Goal: Task Accomplishment & Management: Manage account settings

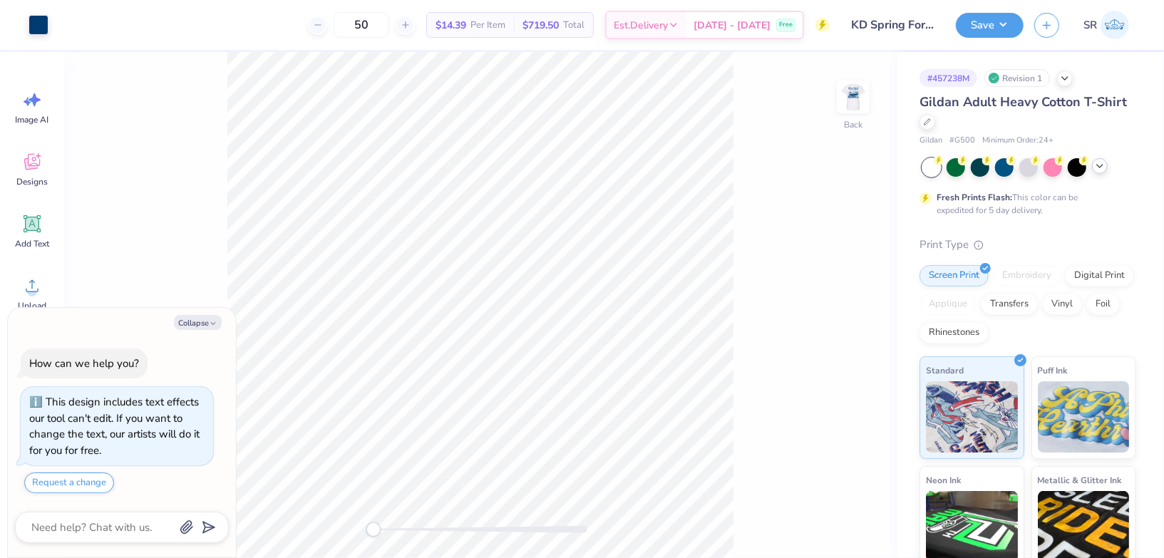
click at [1100, 162] on icon at bounding box center [1099, 165] width 11 height 11
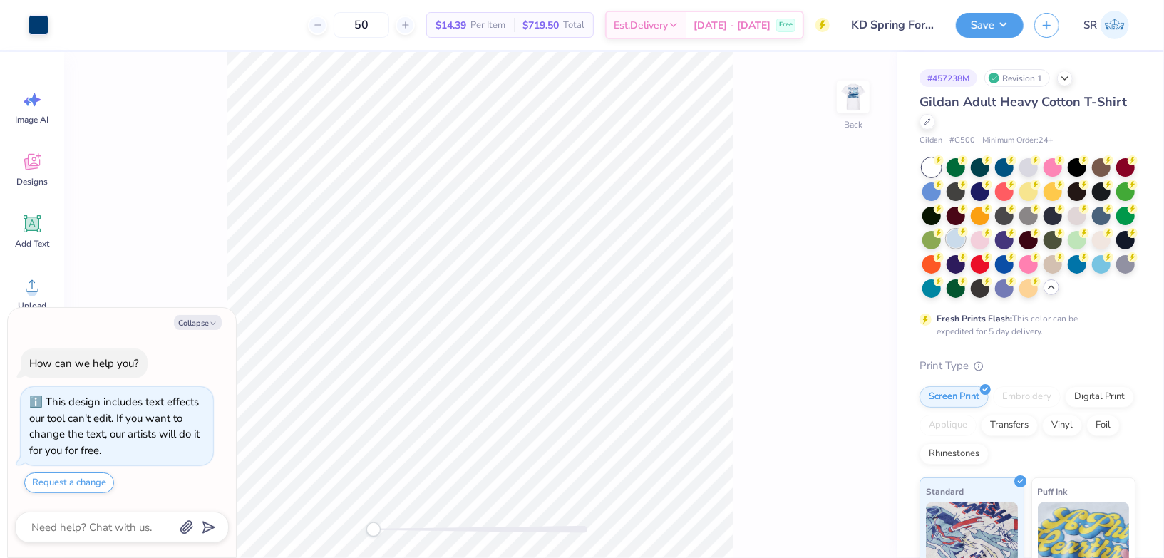
click at [961, 244] on div at bounding box center [955, 238] width 19 height 19
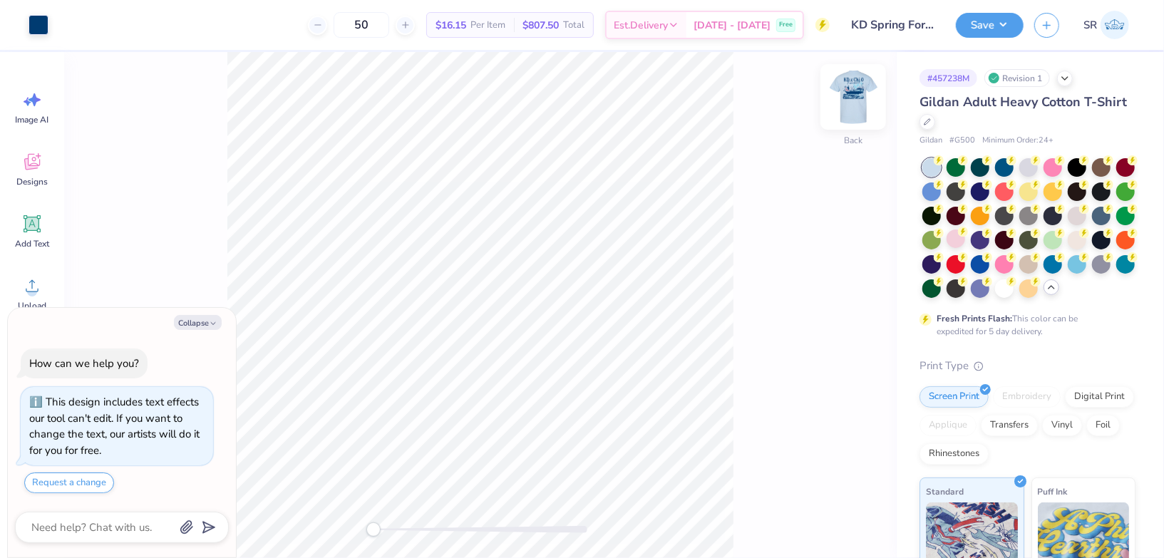
click at [859, 103] on img at bounding box center [853, 96] width 57 height 57
click at [1000, 29] on button "Save" at bounding box center [990, 23] width 68 height 25
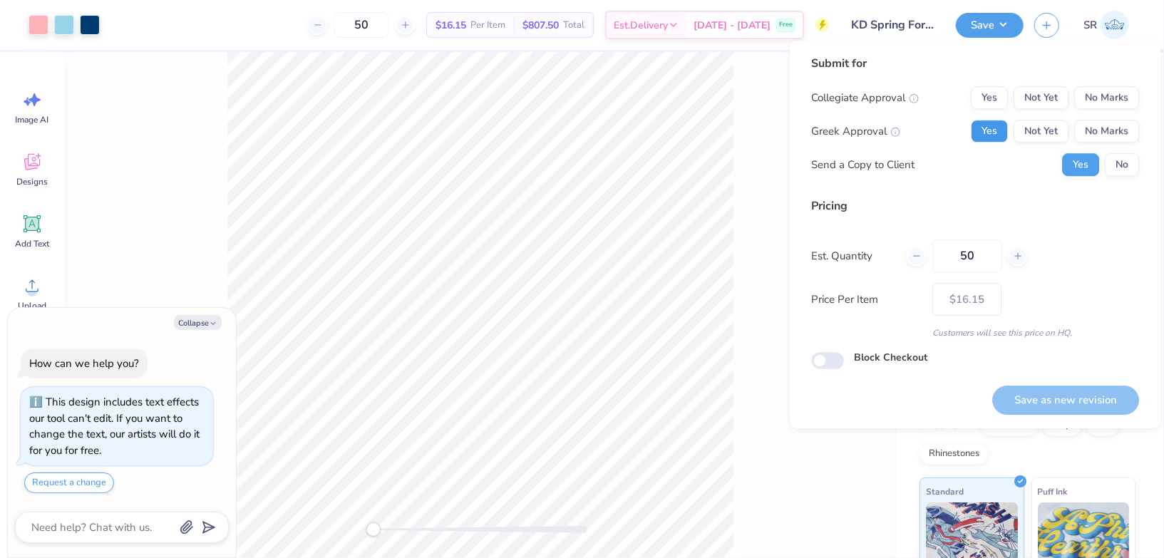
click at [986, 131] on button "Yes" at bounding box center [989, 131] width 37 height 23
click at [1106, 102] on button "No Marks" at bounding box center [1106, 97] width 65 height 23
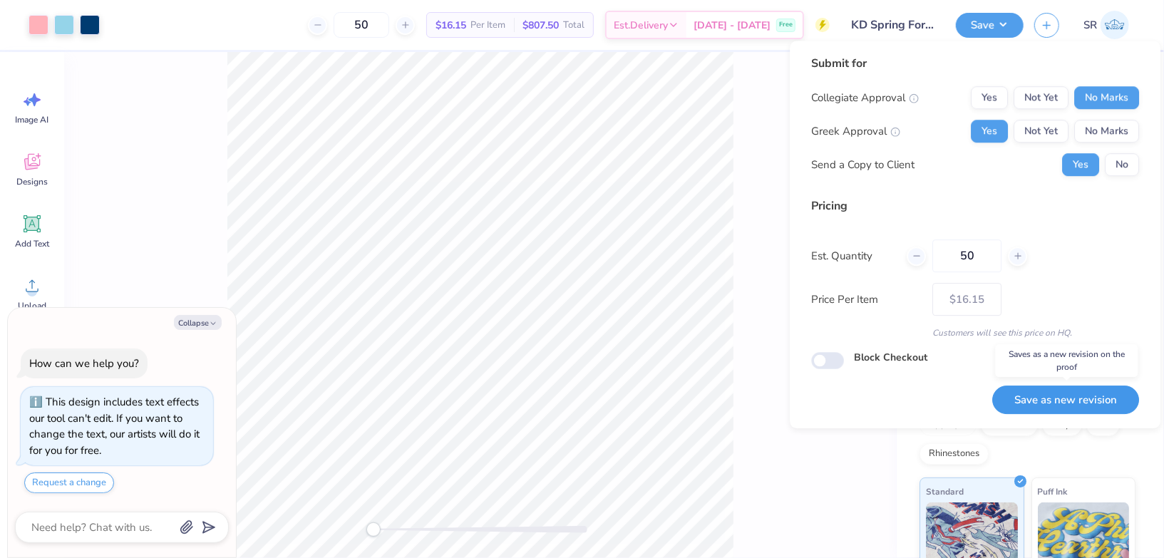
click at [1016, 398] on button "Save as new revision" at bounding box center [1065, 400] width 147 height 29
type textarea "x"
type input "– –"
type textarea "x"
type input "$16.15"
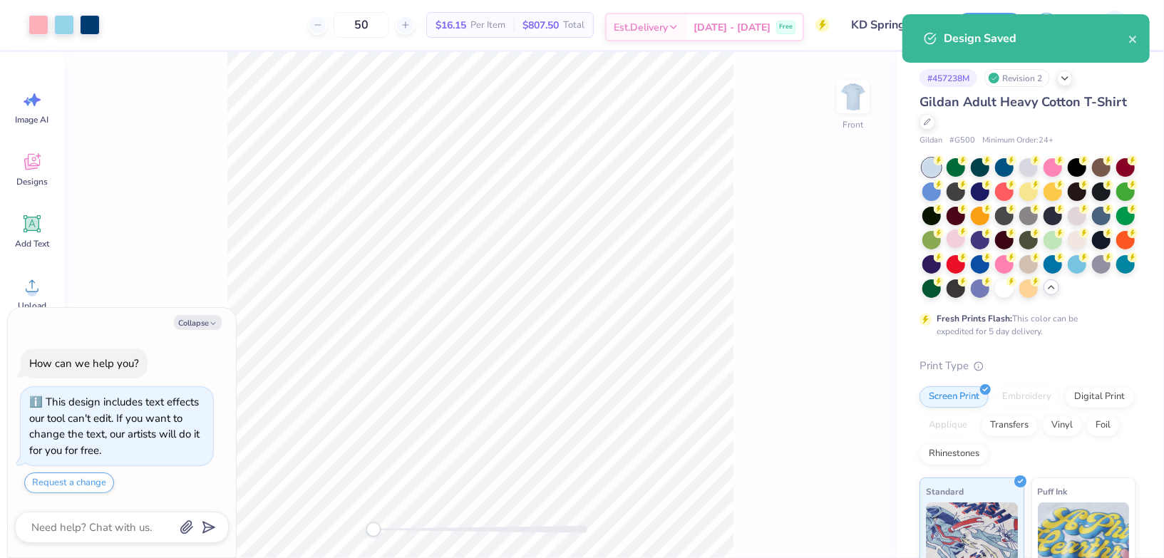
click at [663, 33] on span "Est. Delivery" at bounding box center [641, 27] width 54 height 15
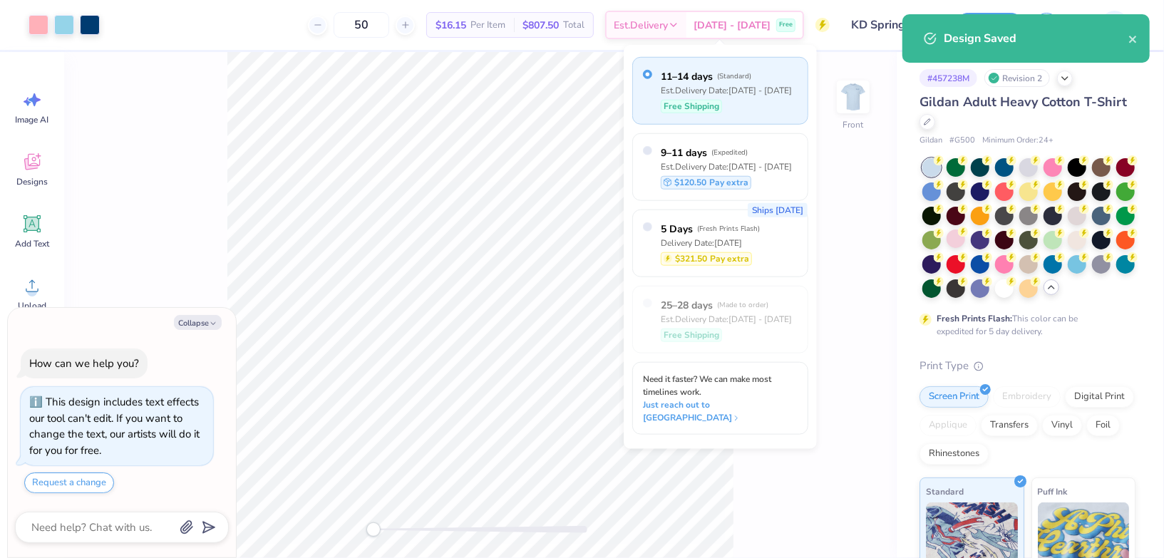
click at [748, 86] on div "Est. Delivery Date: [DATE] - [DATE]" at bounding box center [726, 89] width 131 height 13
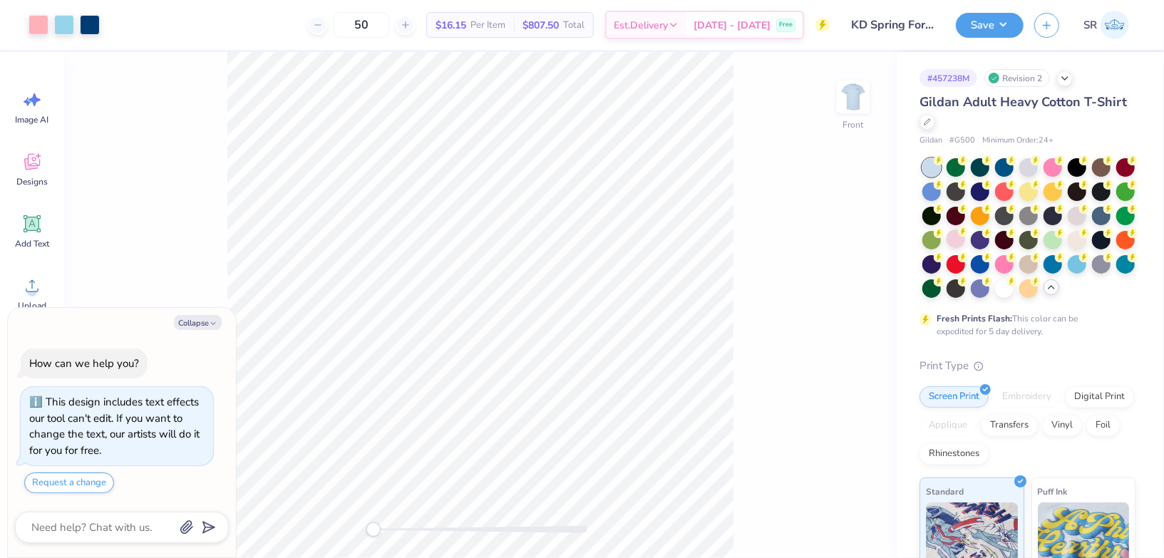
click at [823, 22] on icon at bounding box center [823, 26] width 6 height 10
click at [929, 124] on icon at bounding box center [927, 120] width 7 height 7
type textarea "x"
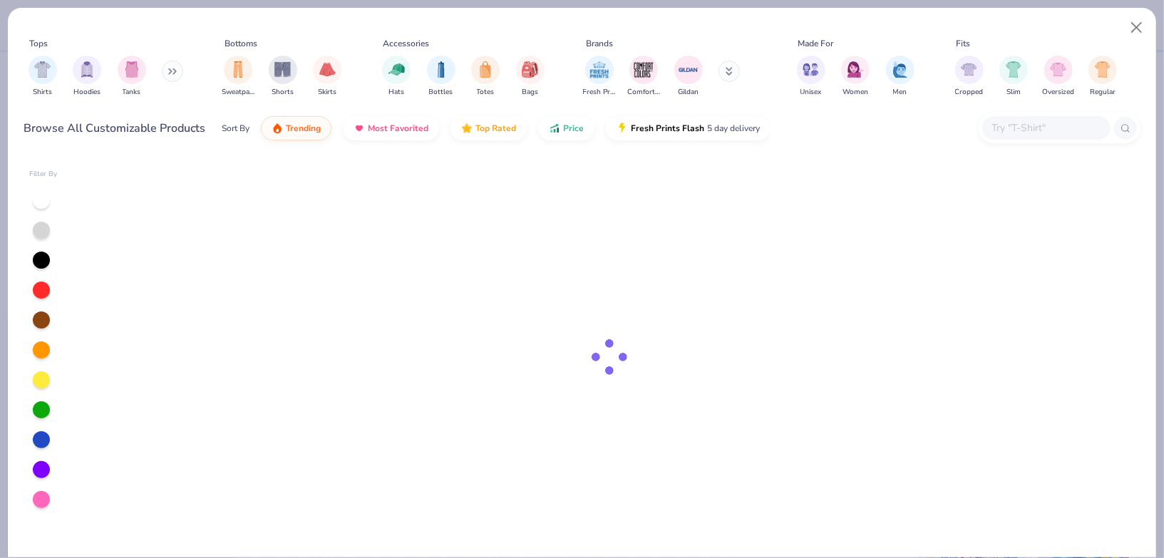
click at [1046, 125] on input "text" at bounding box center [1046, 128] width 110 height 16
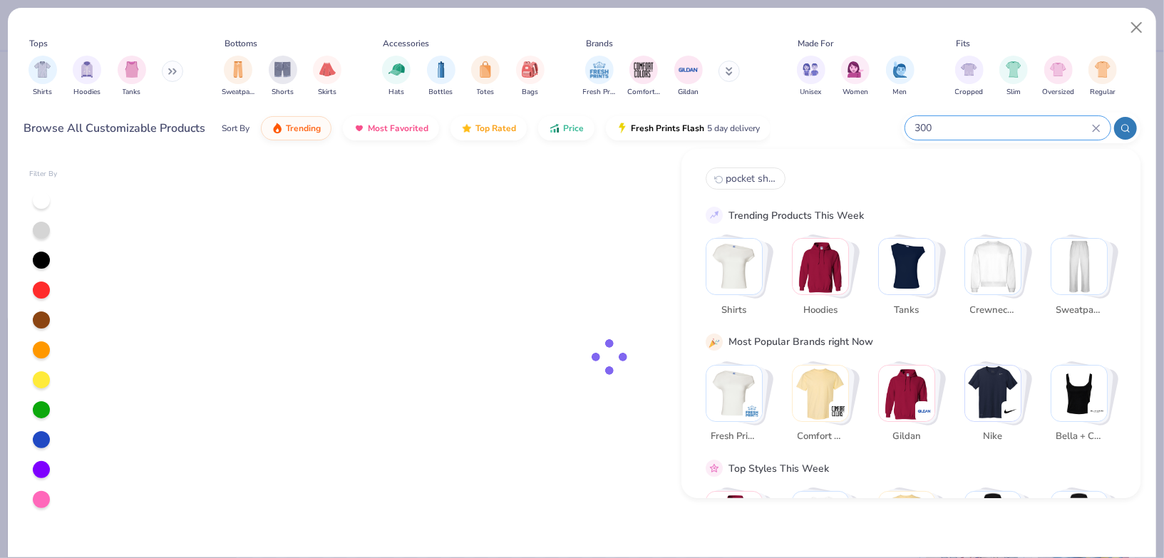
type input "3001"
type textarea "x"
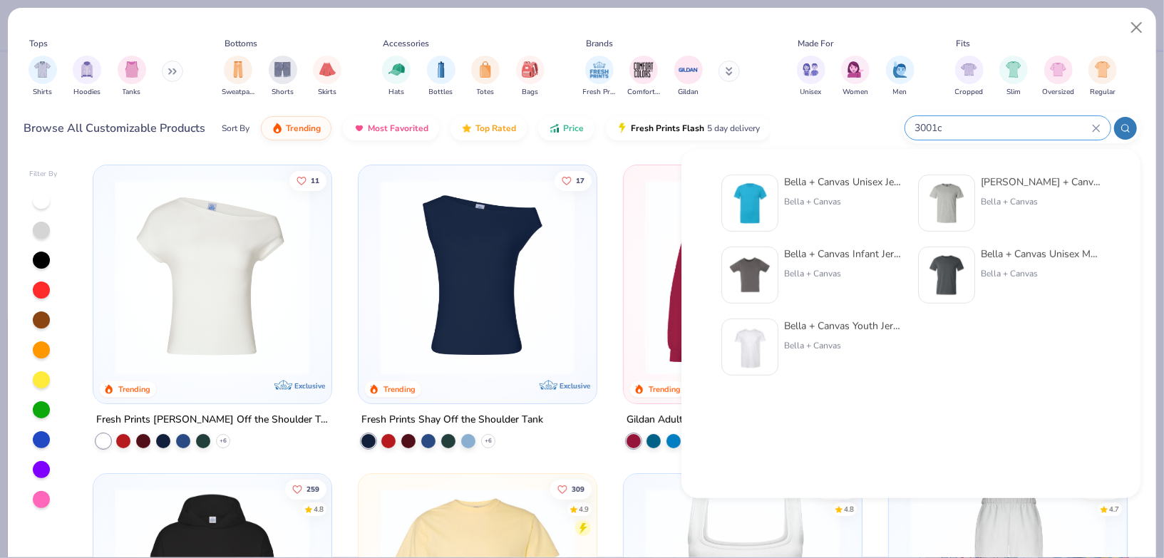
type input "3001c"
click at [864, 174] on div "Bella + Canvas Unisex Jersey Short-Sleeve T-Shirt Bella + Canvas Bella + Canvas…" at bounding box center [911, 275] width 410 height 217
click at [852, 201] on div "Bella + Canvas" at bounding box center [844, 201] width 120 height 13
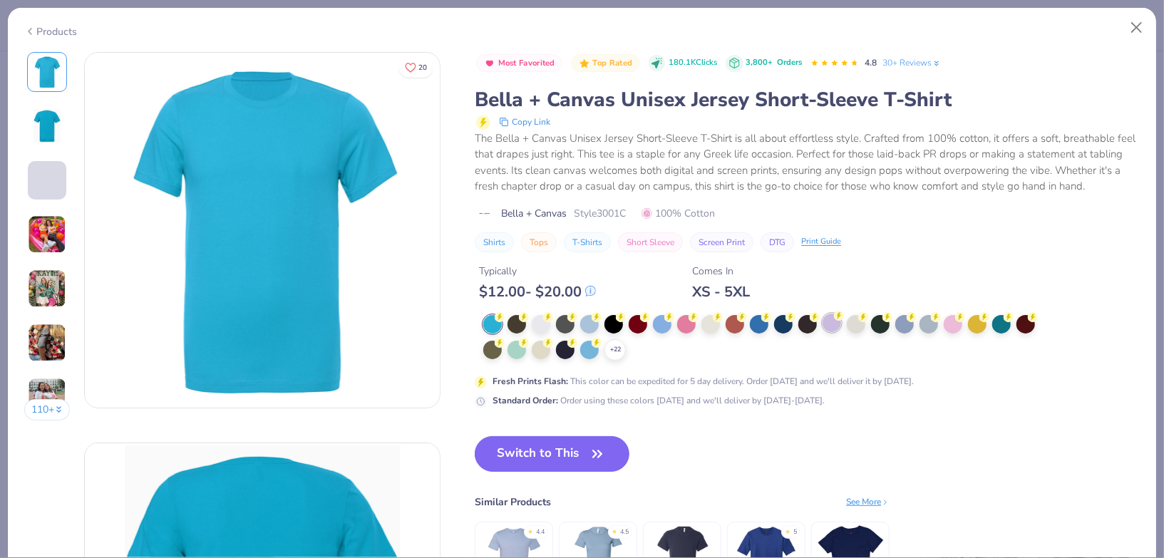
click at [835, 324] on div at bounding box center [831, 323] width 19 height 19
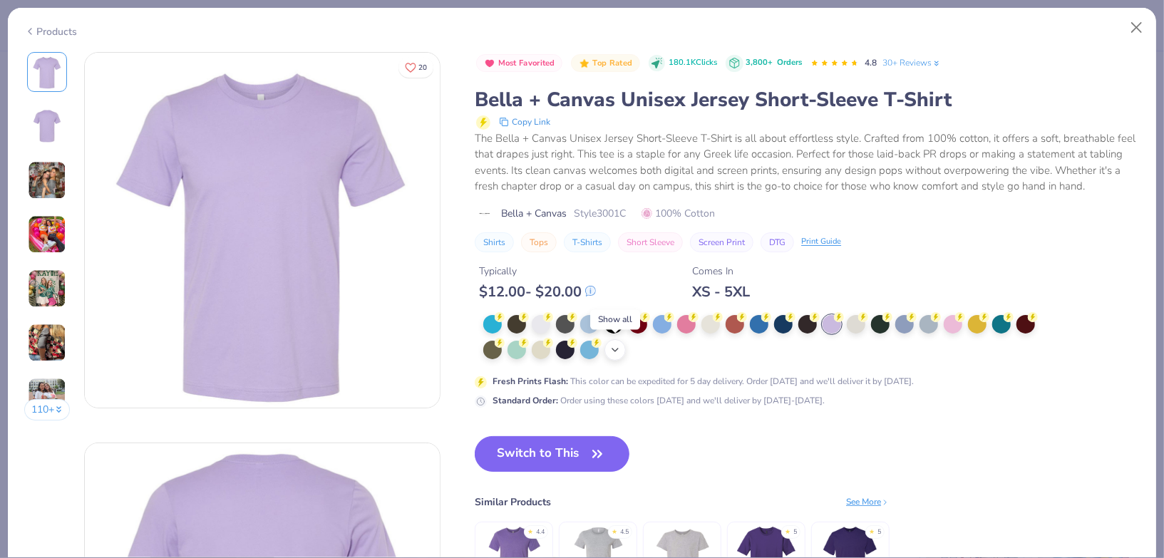
click at [618, 351] on icon at bounding box center [614, 349] width 11 height 11
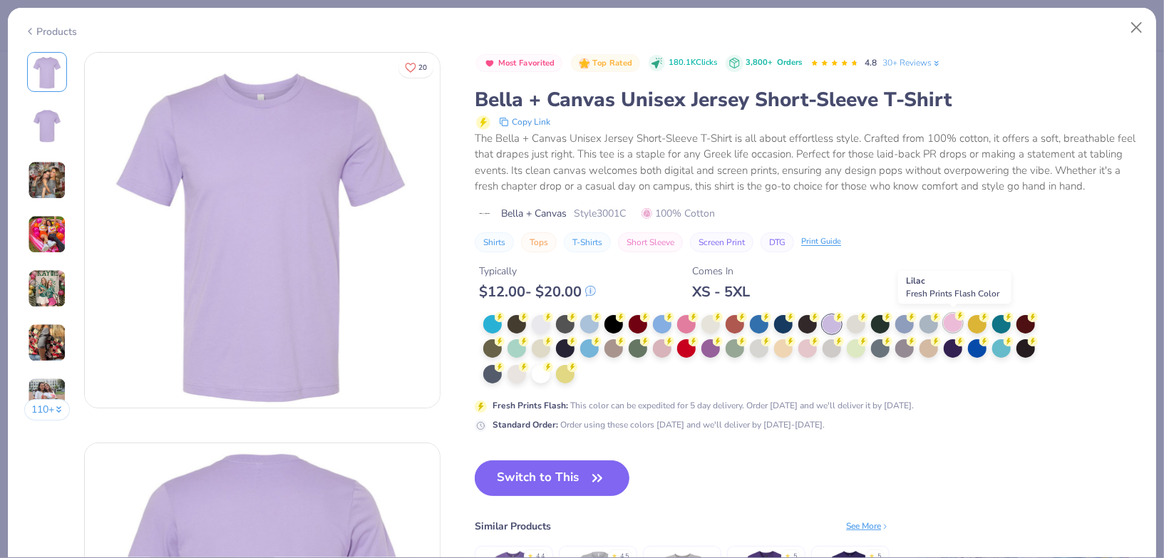
click at [951, 324] on div at bounding box center [953, 323] width 19 height 19
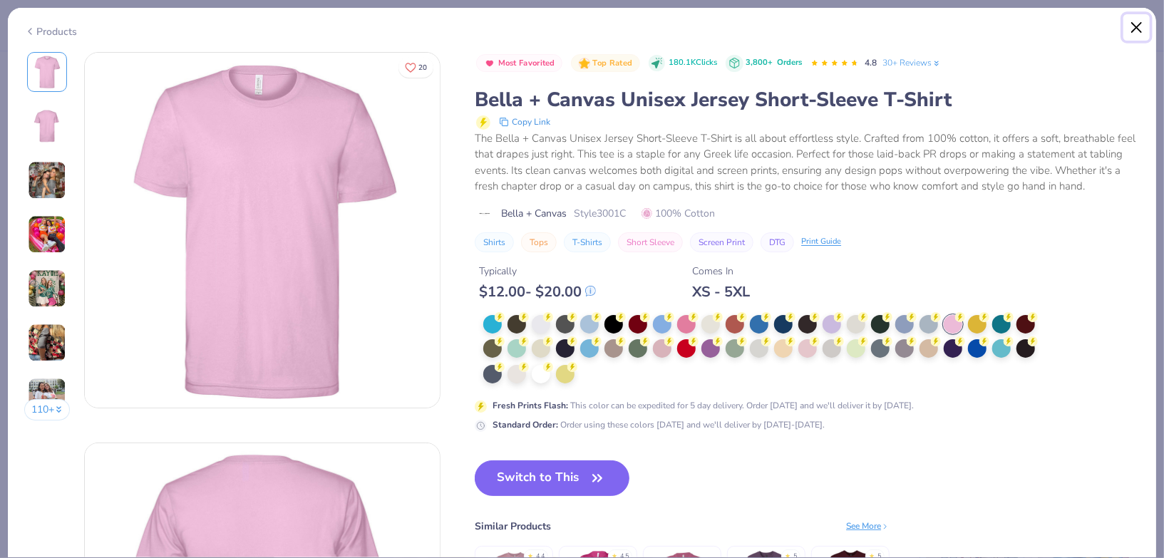
click at [1134, 24] on button "Close" at bounding box center [1136, 27] width 27 height 27
type textarea "x"
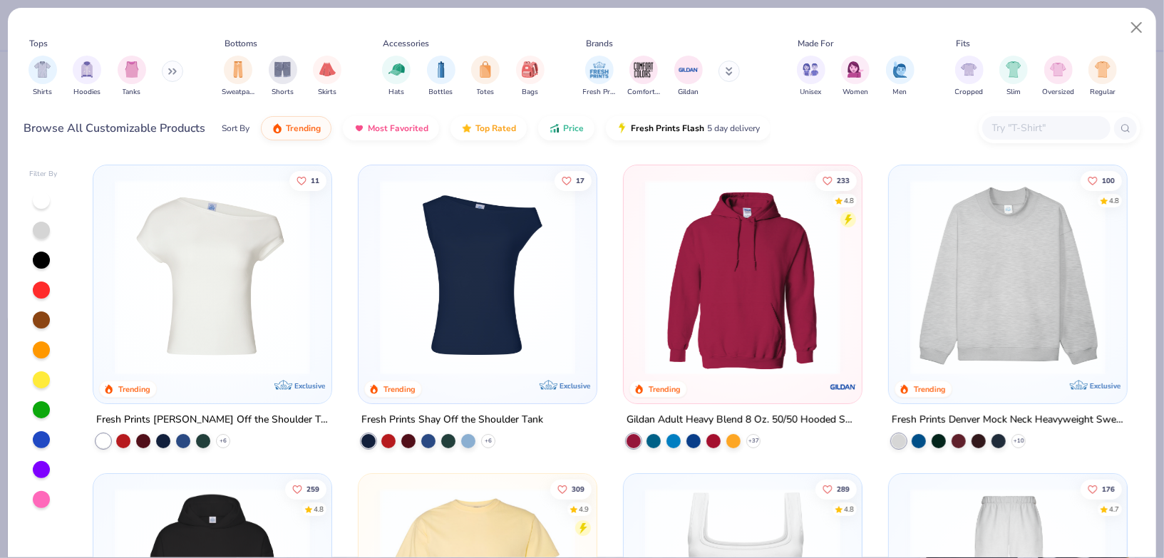
click at [1017, 111] on div "Browse All Customizable Products Sort By Trending Most Favorited Top Rated Pric…" at bounding box center [582, 128] width 1116 height 40
click at [1016, 123] on input "text" at bounding box center [1046, 128] width 110 height 16
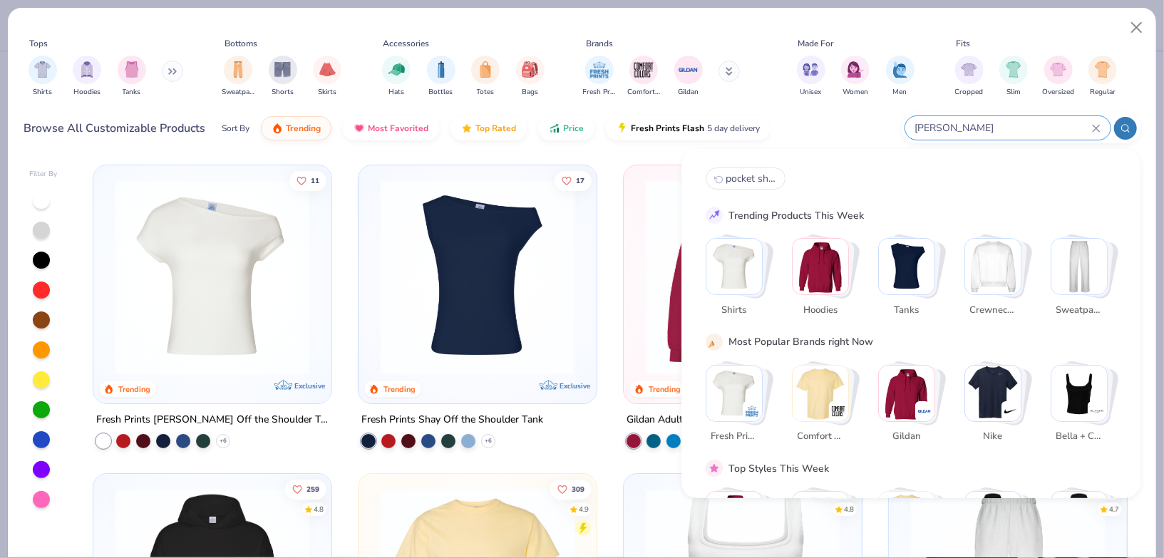
type input "lilac"
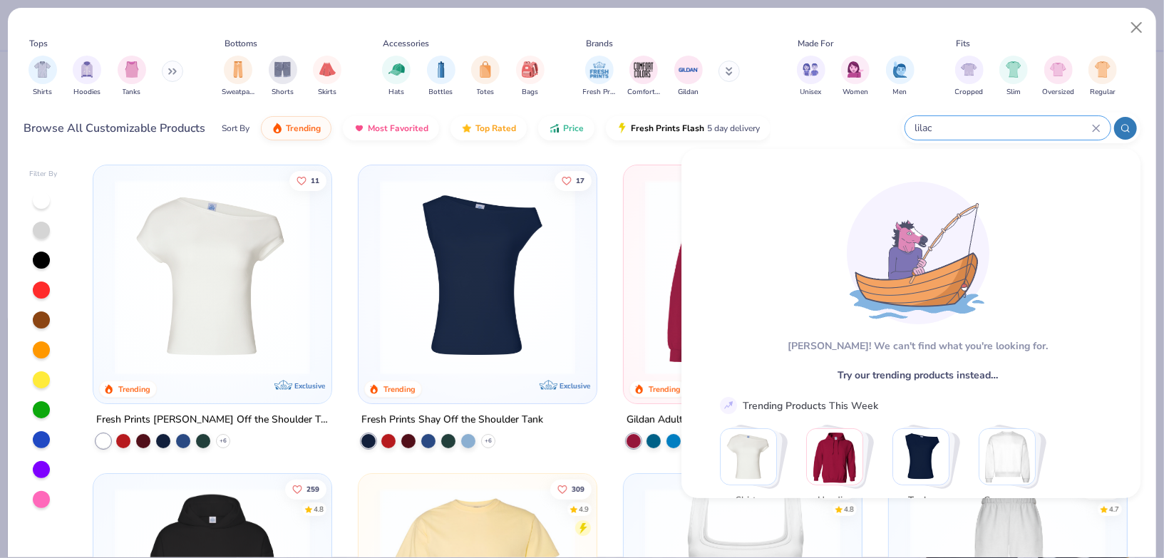
drag, startPoint x: 942, startPoint y: 130, endPoint x: 904, endPoint y: 130, distance: 38.5
click at [904, 130] on div "lilac" at bounding box center [1021, 128] width 239 height 31
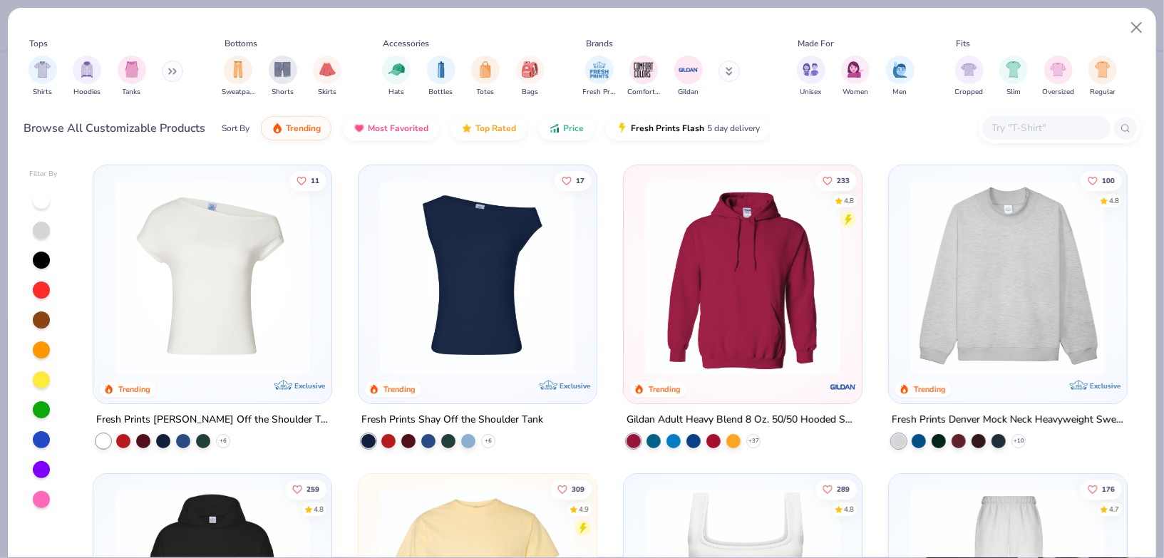
click at [1037, 121] on input "text" at bounding box center [1046, 128] width 110 height 16
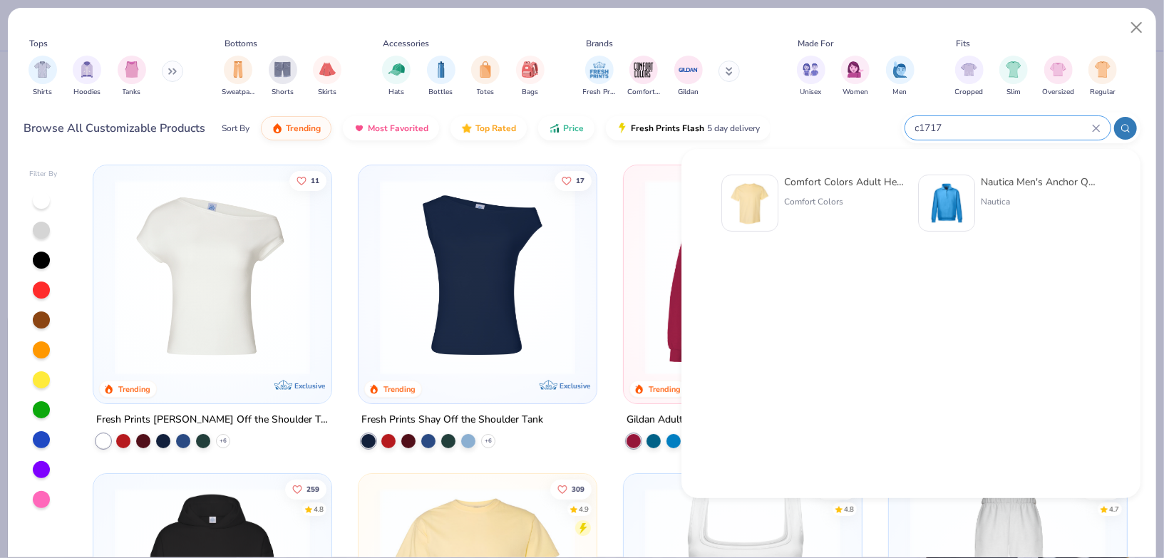
type input "c1717"
click at [801, 200] on div "Comfort Colors" at bounding box center [844, 201] width 120 height 13
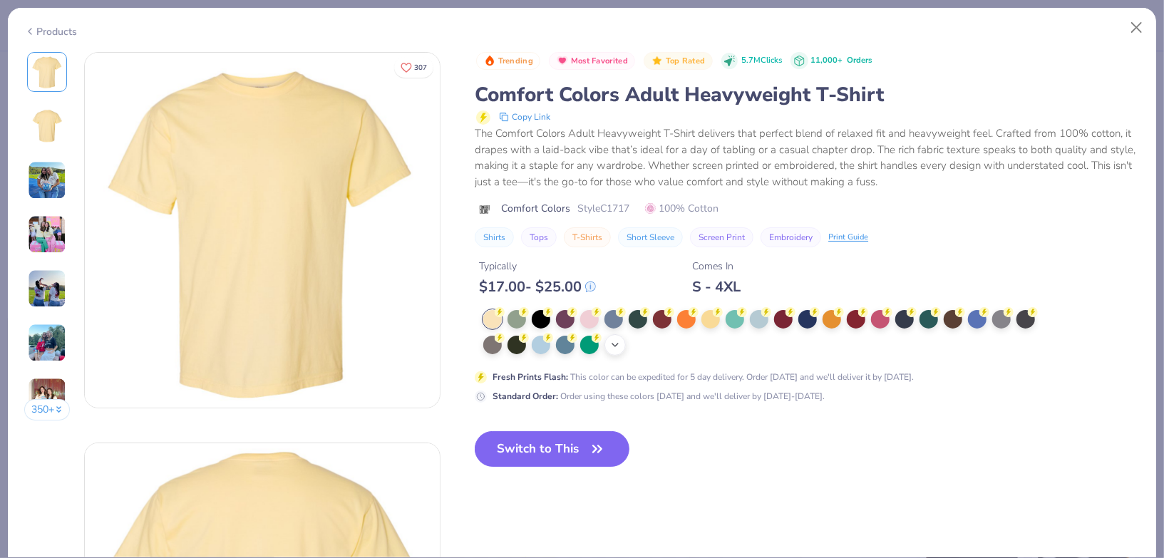
click at [610, 344] on icon at bounding box center [614, 344] width 11 height 11
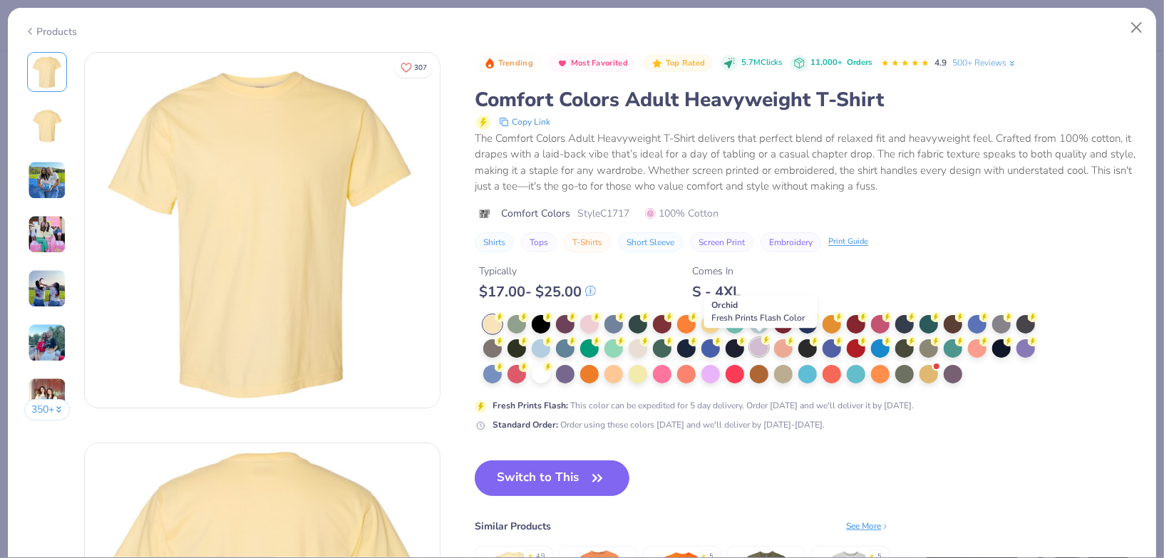
click at [760, 344] on div at bounding box center [759, 347] width 19 height 19
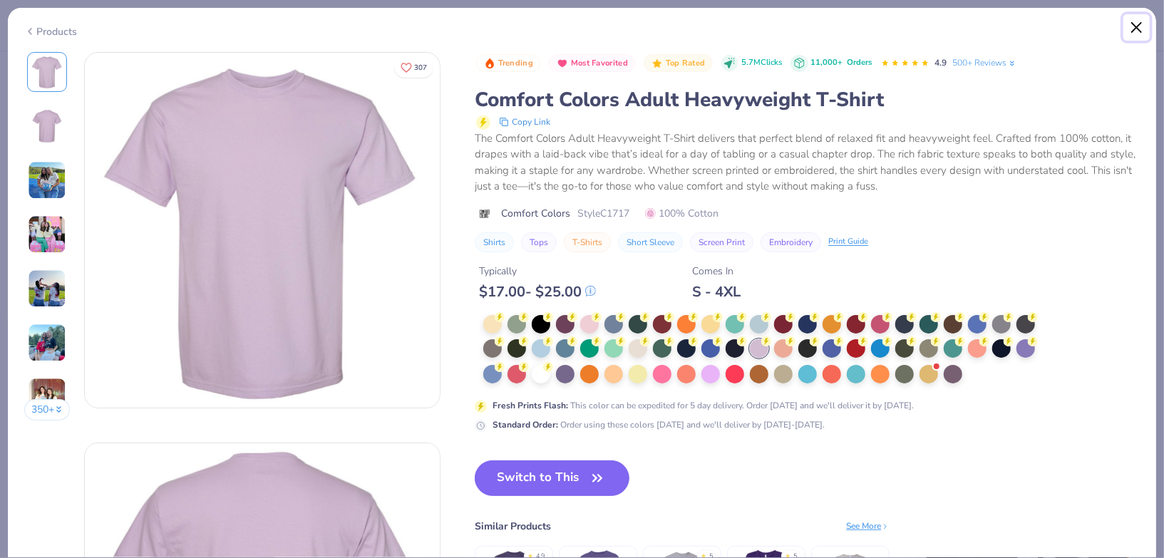
click at [1136, 24] on button "Close" at bounding box center [1136, 27] width 27 height 27
type textarea "x"
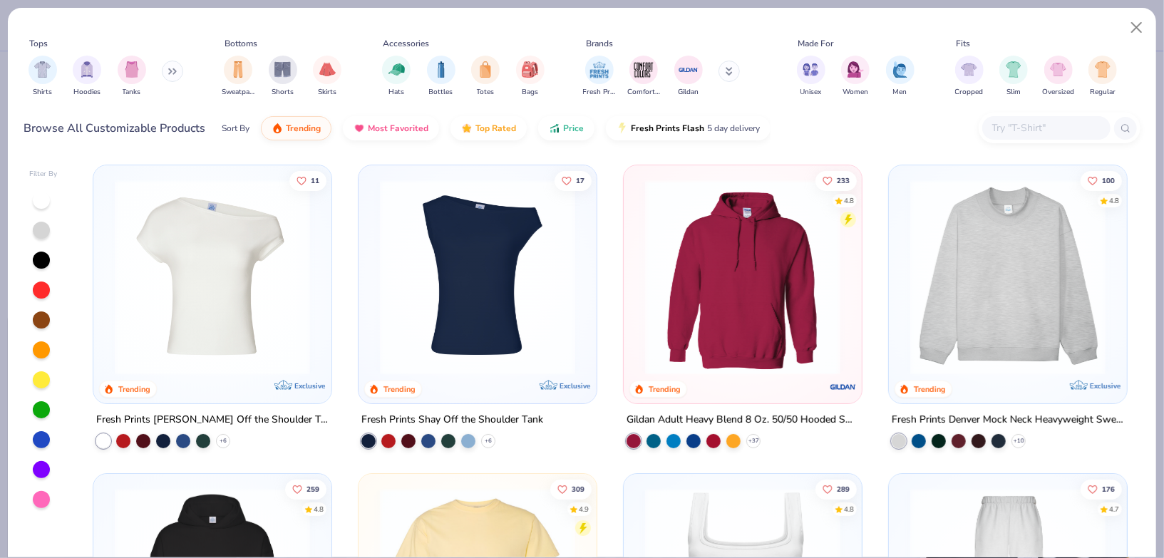
click at [1005, 132] on input "text" at bounding box center [1046, 128] width 110 height 16
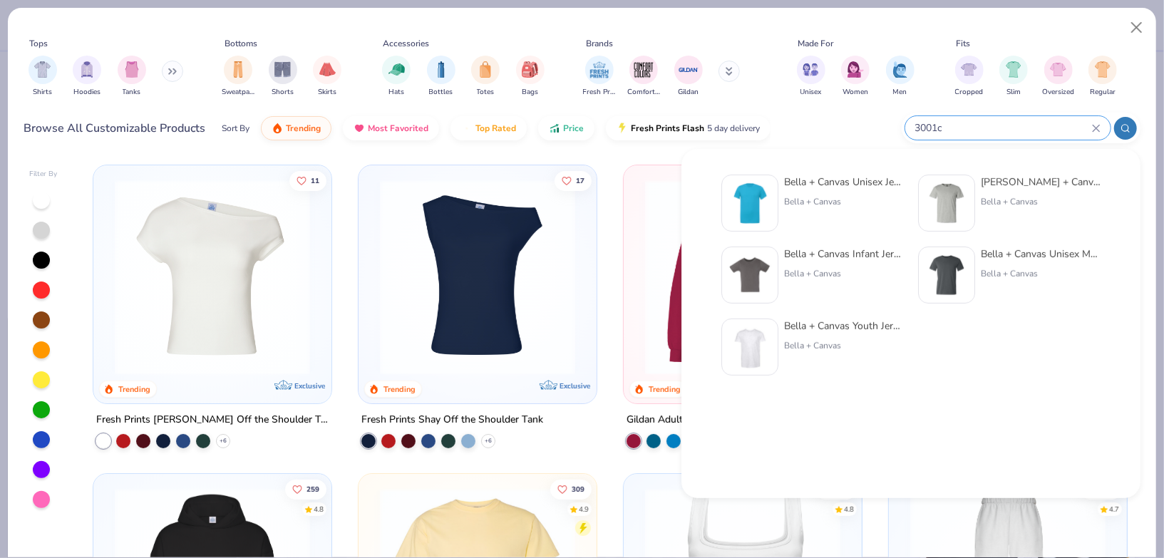
type input "3001c"
click at [781, 202] on div "Bella + Canvas Unisex Jersey Short-Sleeve T-Shirt Bella + Canvas" at bounding box center [812, 203] width 182 height 57
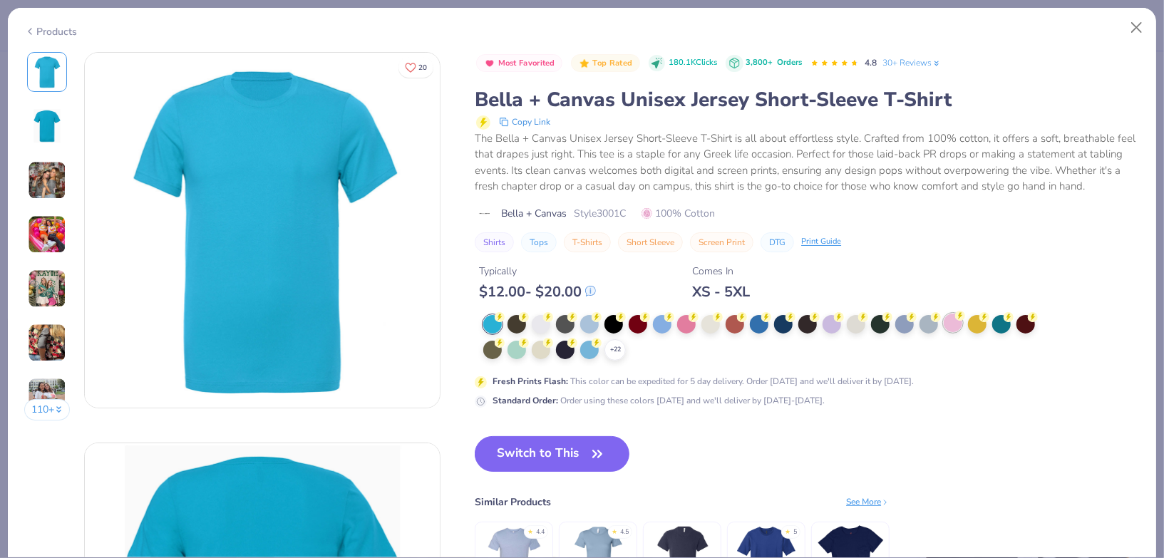
click at [956, 322] on div at bounding box center [953, 323] width 19 height 19
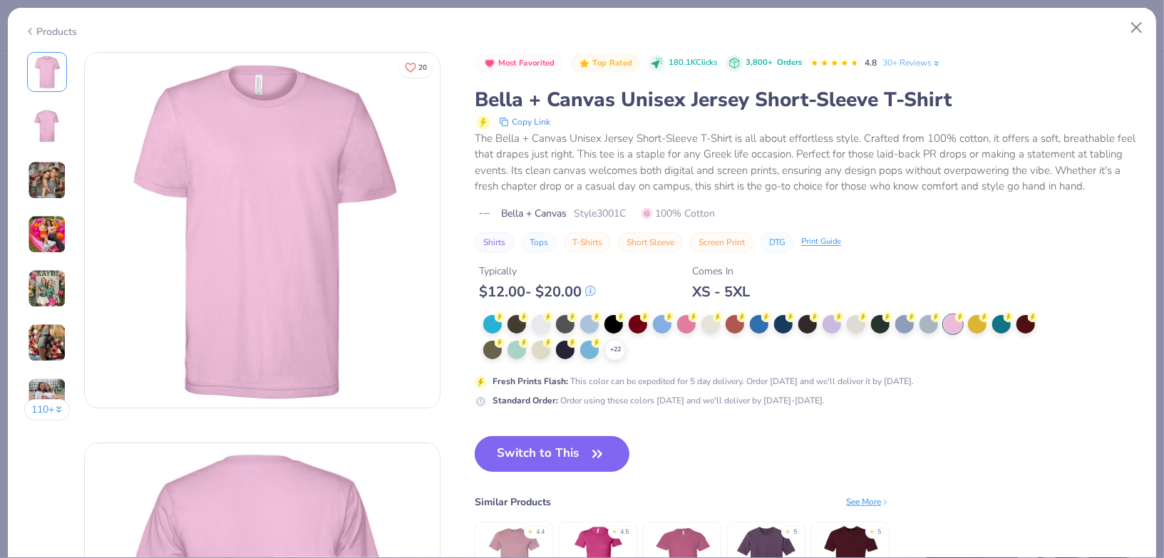
click at [543, 453] on button "Switch to This" at bounding box center [552, 454] width 155 height 36
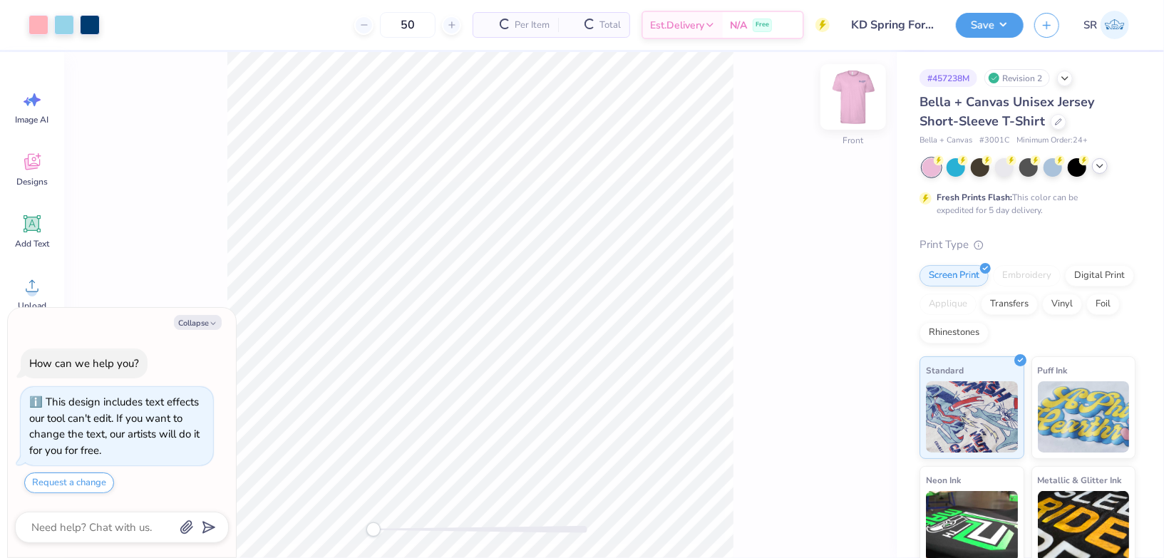
click at [865, 106] on img at bounding box center [853, 96] width 57 height 57
click at [1000, 24] on button "Save" at bounding box center [990, 23] width 68 height 25
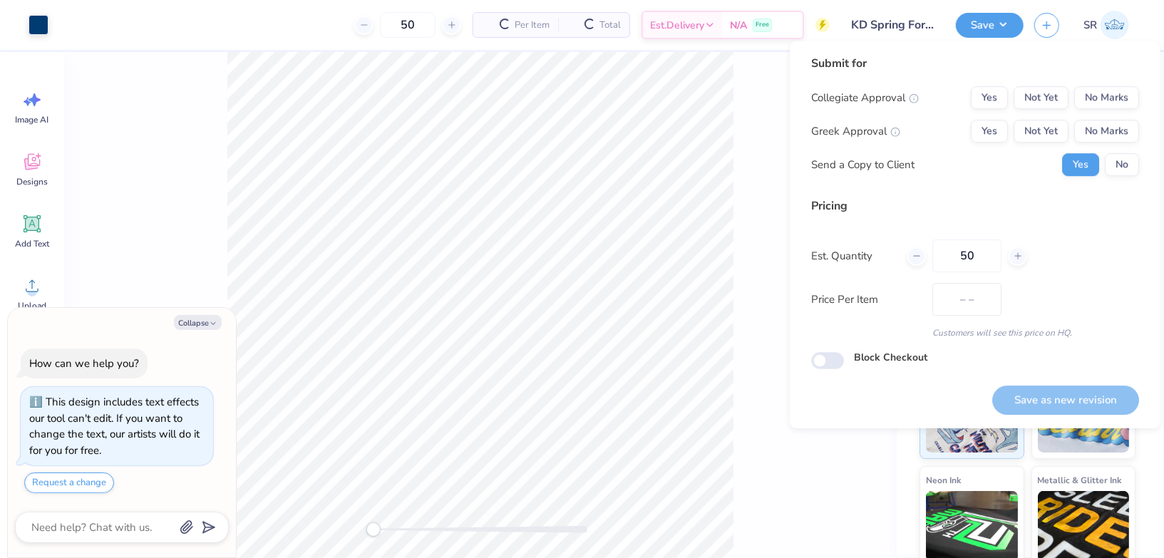
type textarea "x"
type input "$19.21"
click at [981, 132] on button "Yes" at bounding box center [989, 131] width 37 height 23
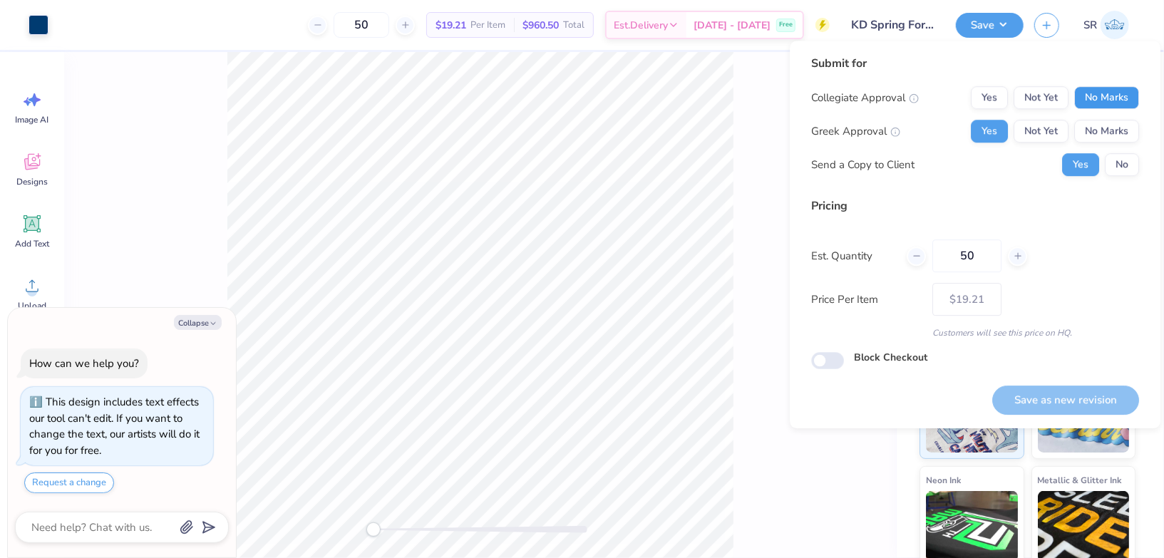
click at [1093, 101] on button "No Marks" at bounding box center [1106, 97] width 65 height 23
click at [1019, 395] on button "Save as new revision" at bounding box center [1065, 400] width 147 height 29
type textarea "x"
type input "– –"
type textarea "x"
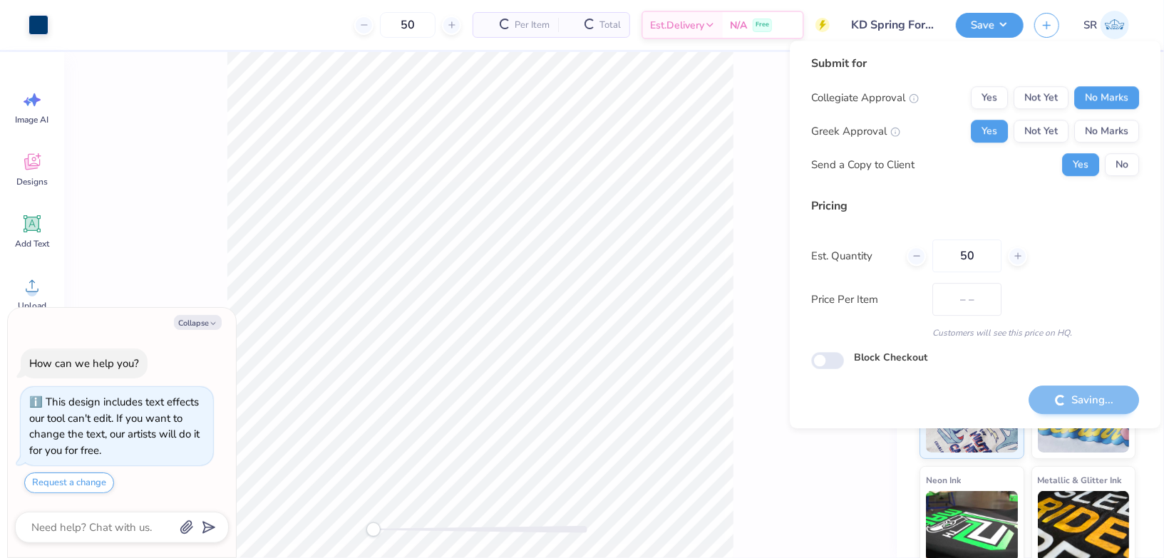
type input "$19.21"
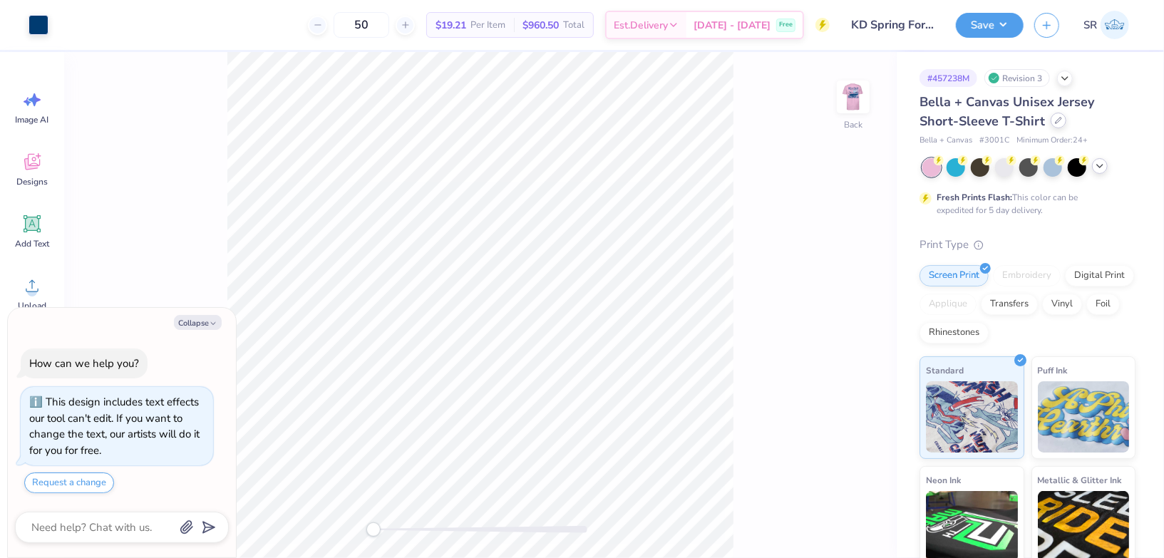
click at [1055, 118] on icon at bounding box center [1058, 120] width 7 height 7
type textarea "x"
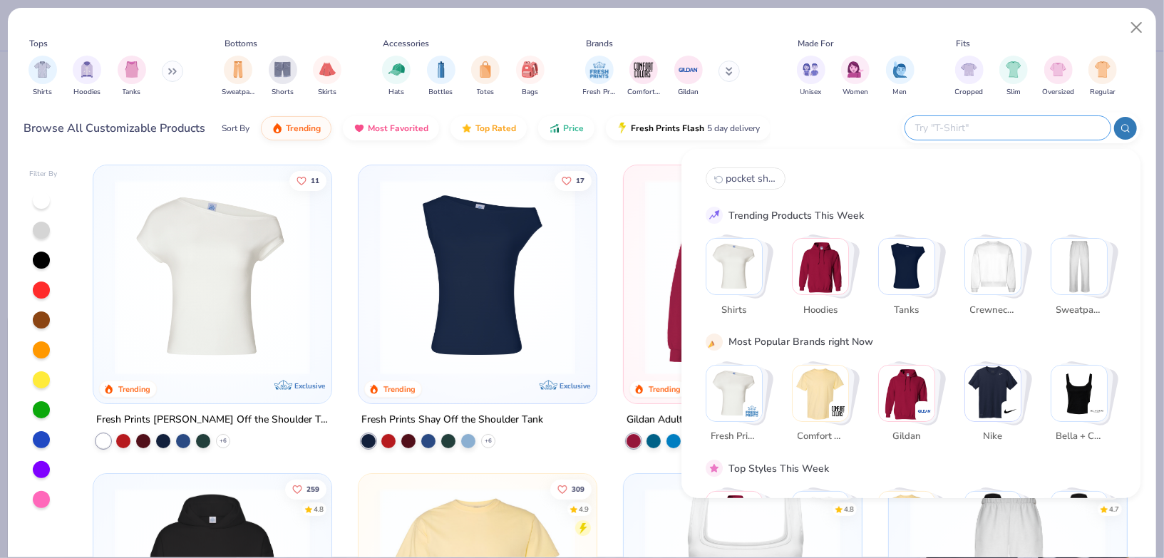
click at [1023, 130] on input "text" at bounding box center [1007, 128] width 187 height 16
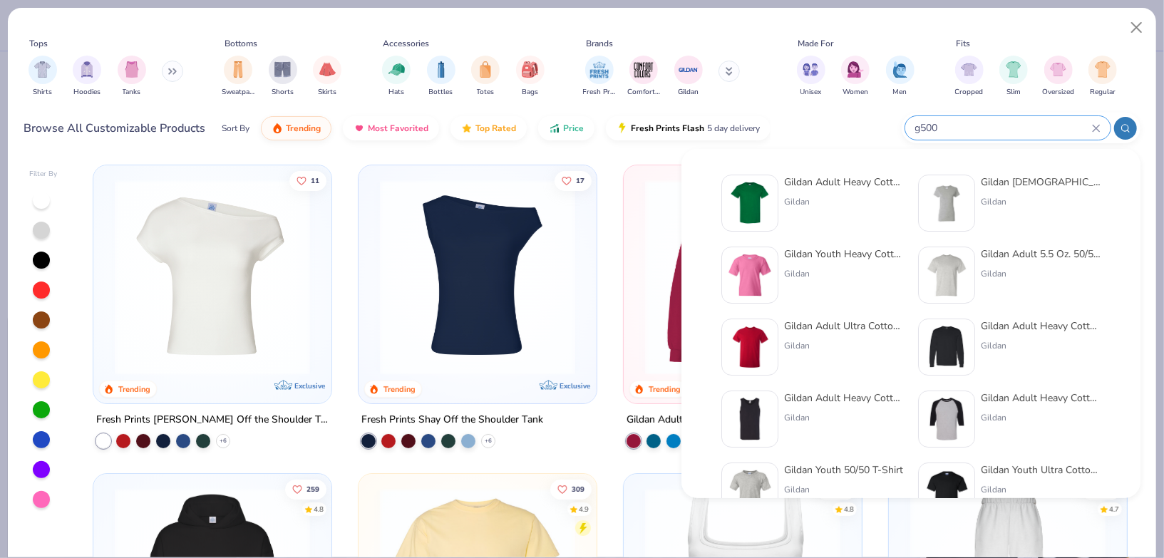
type input "g500"
click at [776, 192] on div at bounding box center [749, 203] width 57 height 57
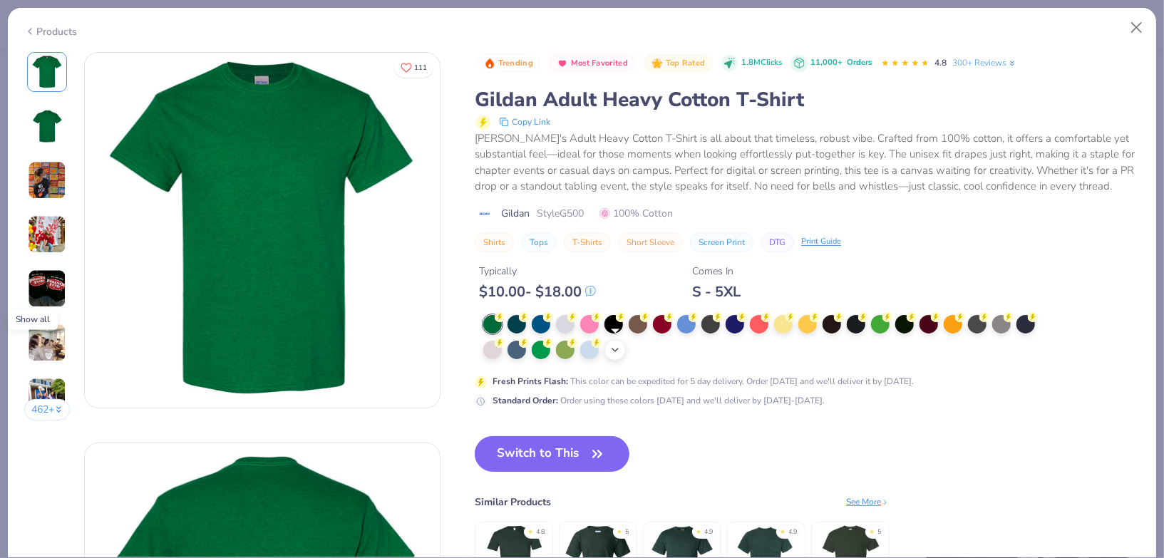
click at [618, 346] on icon at bounding box center [614, 349] width 11 height 11
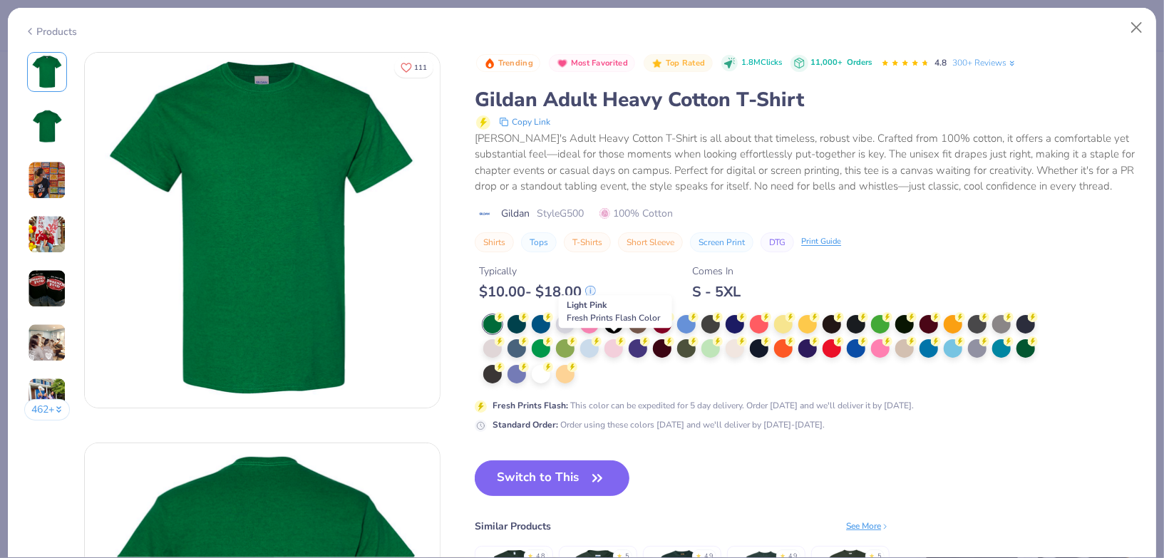
click at [618, 346] on div at bounding box center [613, 348] width 19 height 19
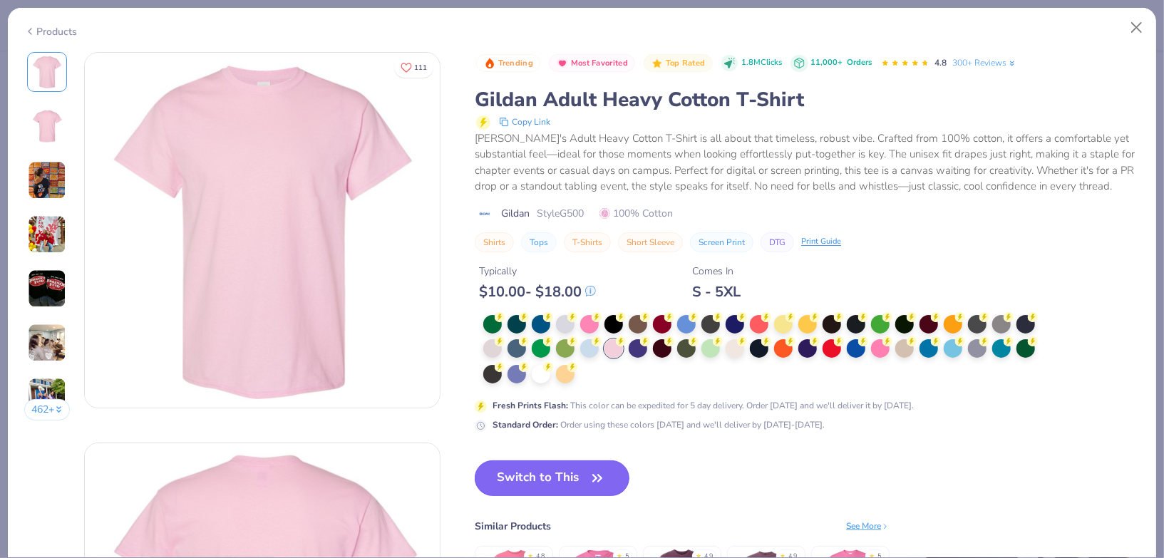
click at [547, 476] on button "Switch to This" at bounding box center [552, 478] width 155 height 36
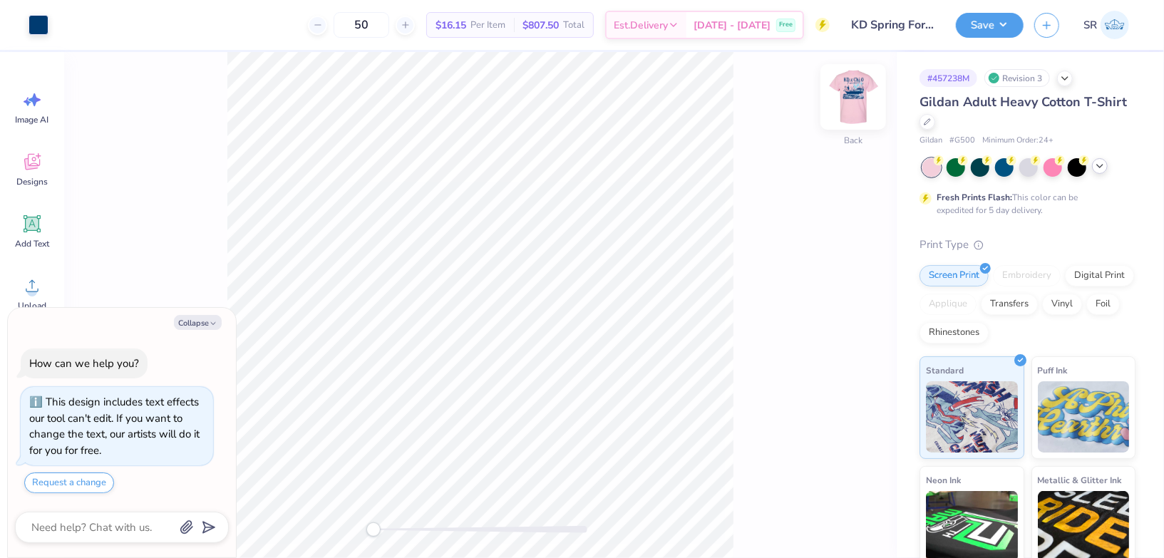
click at [849, 109] on img at bounding box center [853, 96] width 57 height 57
click at [1002, 15] on button "Save" at bounding box center [990, 23] width 68 height 25
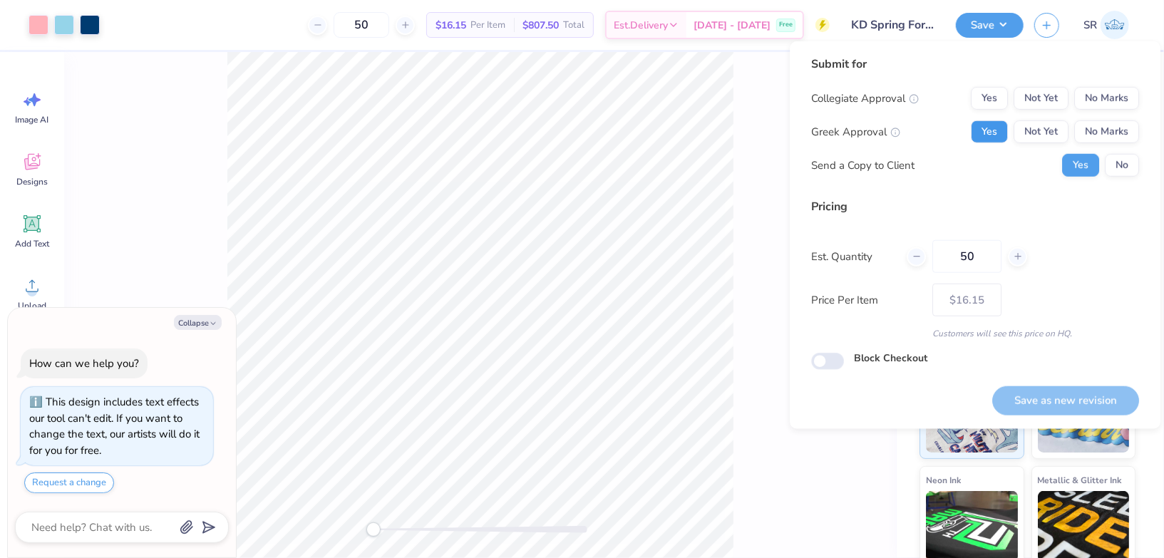
click at [978, 125] on button "Yes" at bounding box center [989, 131] width 37 height 23
click at [1084, 108] on button "No Marks" at bounding box center [1106, 98] width 65 height 23
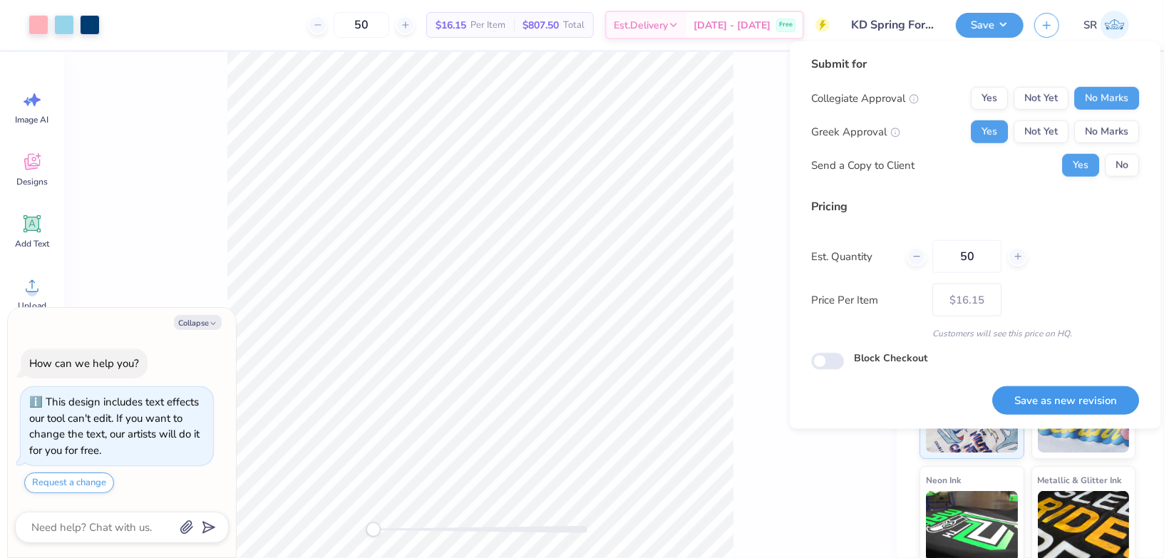
click at [1031, 392] on button "Save as new revision" at bounding box center [1065, 400] width 147 height 29
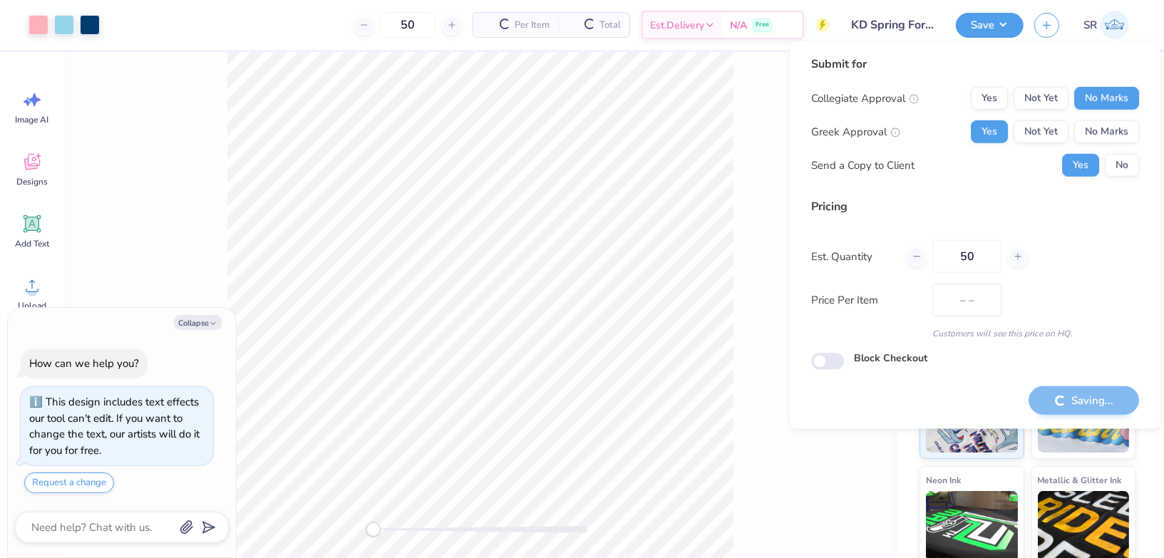
type textarea "x"
type input "– –"
type textarea "x"
type input "$16.15"
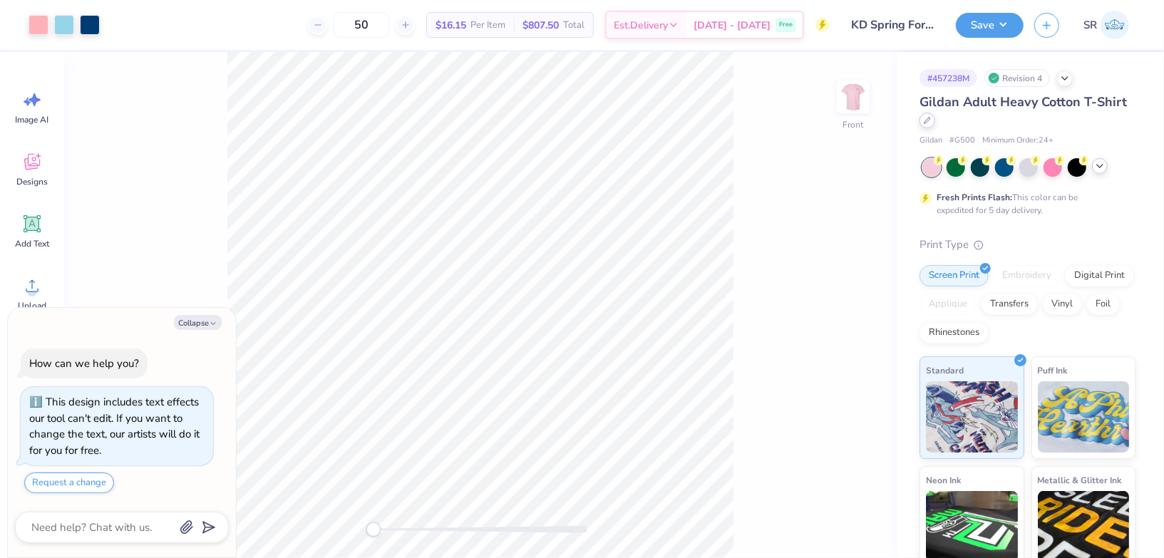
click at [929, 119] on icon at bounding box center [927, 120] width 7 height 7
type textarea "x"
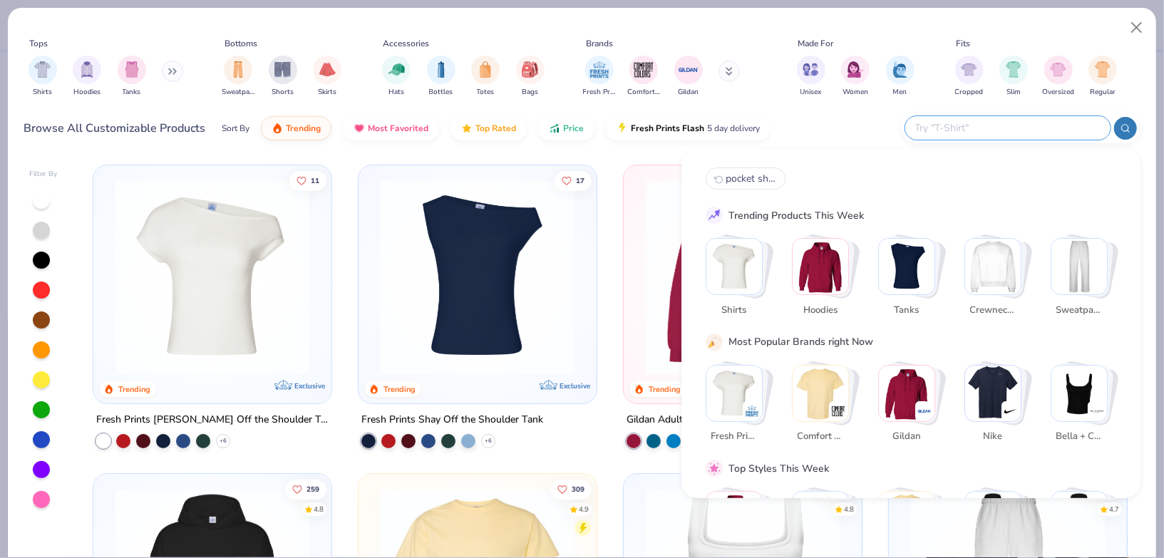
click at [1020, 131] on input "text" at bounding box center [1007, 128] width 187 height 16
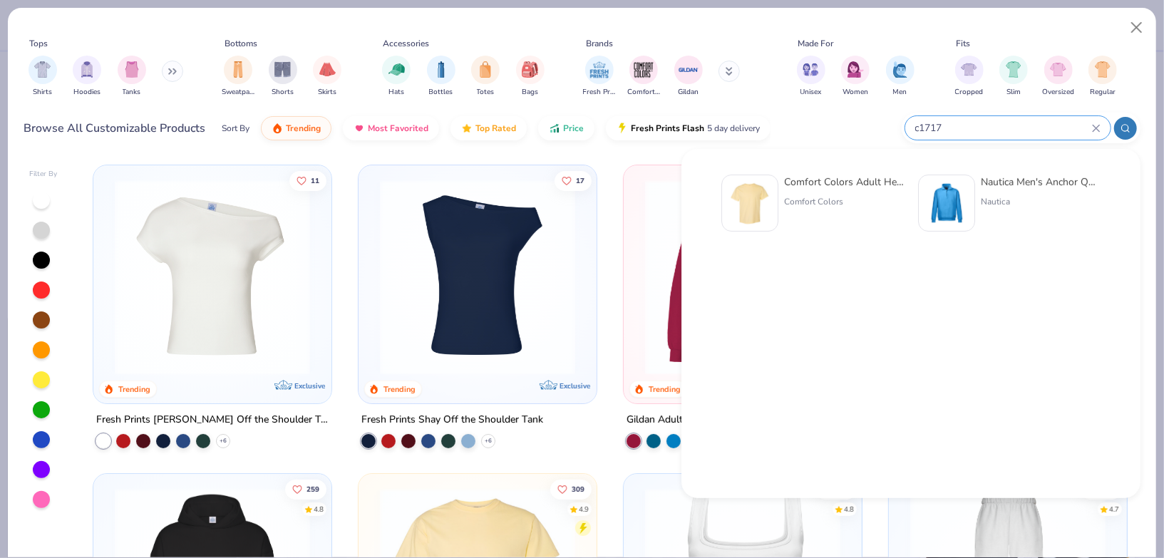
type input "c1717"
click at [837, 185] on div "Comfort Colors Adult Heavyweight T-Shirt" at bounding box center [844, 182] width 120 height 15
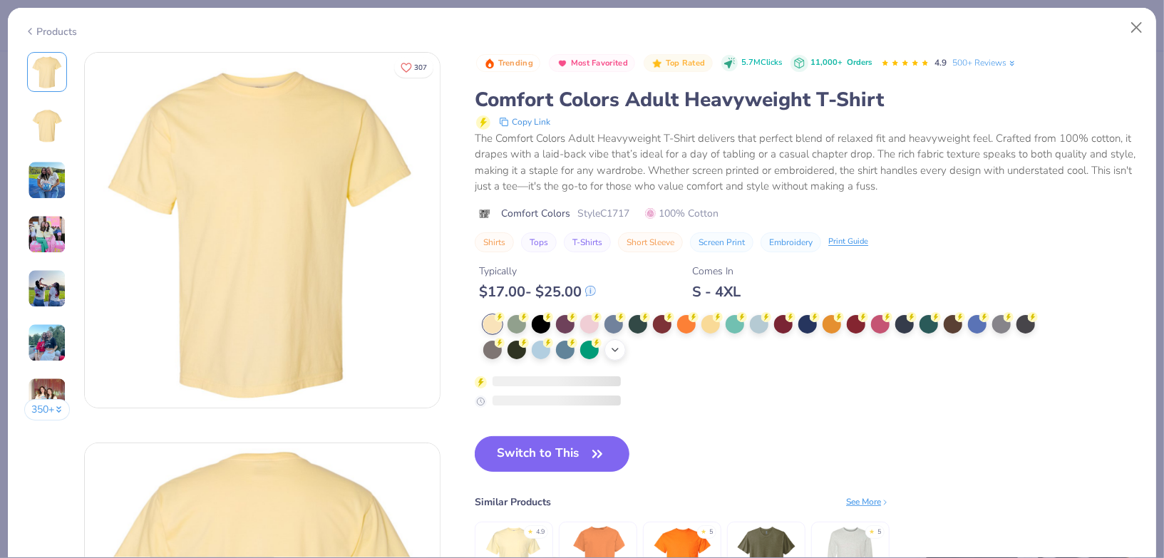
click at [615, 350] on polyline at bounding box center [615, 349] width 6 height 3
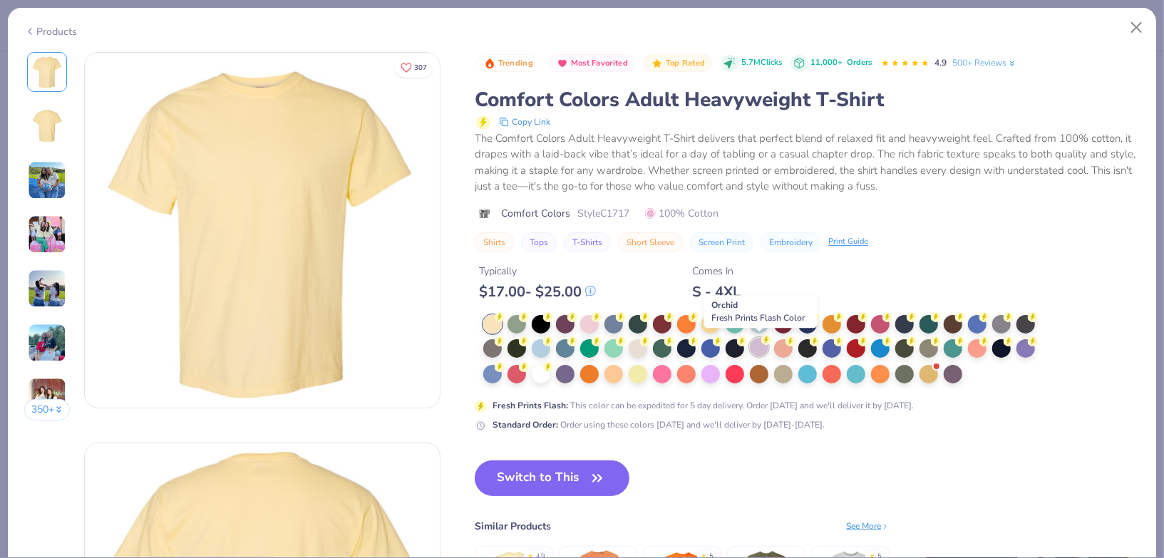
click at [761, 348] on div at bounding box center [759, 347] width 19 height 19
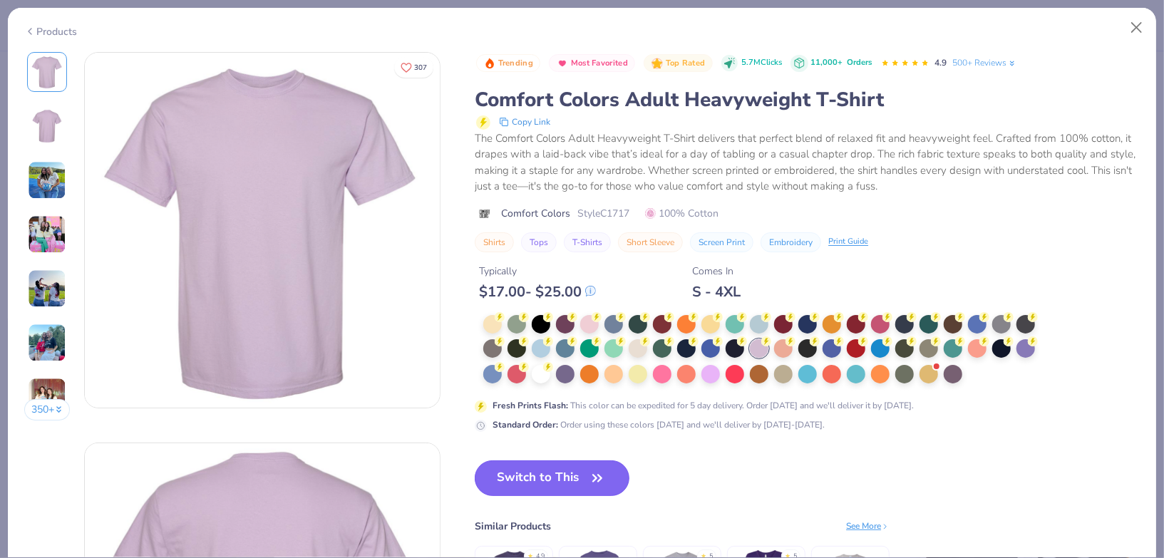
click at [575, 483] on button "Switch to This" at bounding box center [552, 478] width 155 height 36
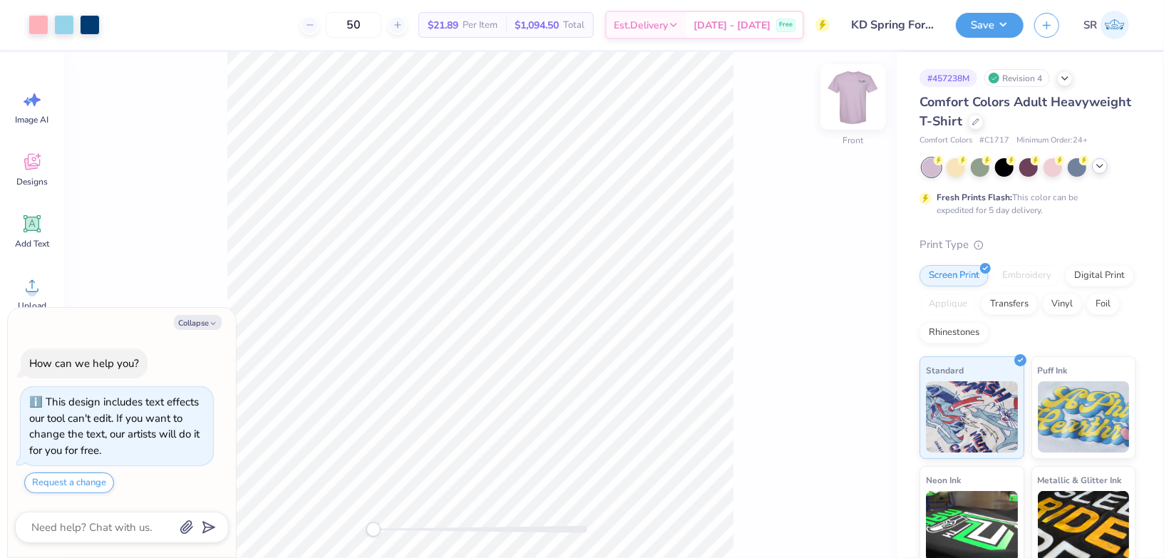
click at [858, 110] on img at bounding box center [853, 96] width 57 height 57
click at [992, 37] on div "Save" at bounding box center [990, 25] width 68 height 25
click at [996, 31] on button "Save" at bounding box center [990, 23] width 68 height 25
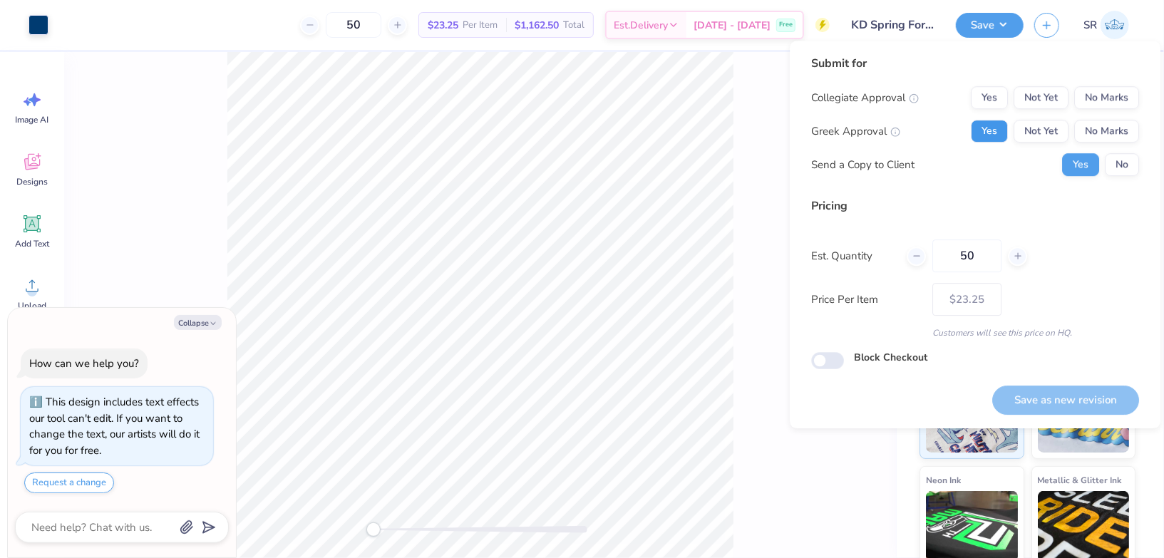
click at [993, 131] on button "Yes" at bounding box center [989, 131] width 37 height 23
click at [1107, 89] on button "No Marks" at bounding box center [1106, 97] width 65 height 23
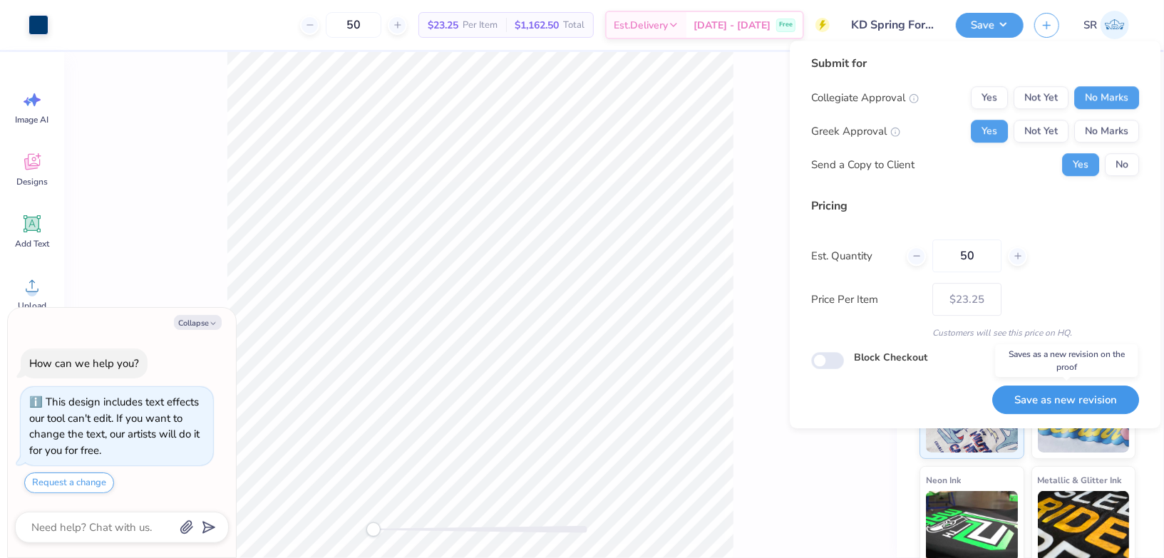
click at [1066, 397] on button "Save as new revision" at bounding box center [1065, 400] width 147 height 29
type textarea "x"
type input "– –"
type textarea "x"
type input "$23.25"
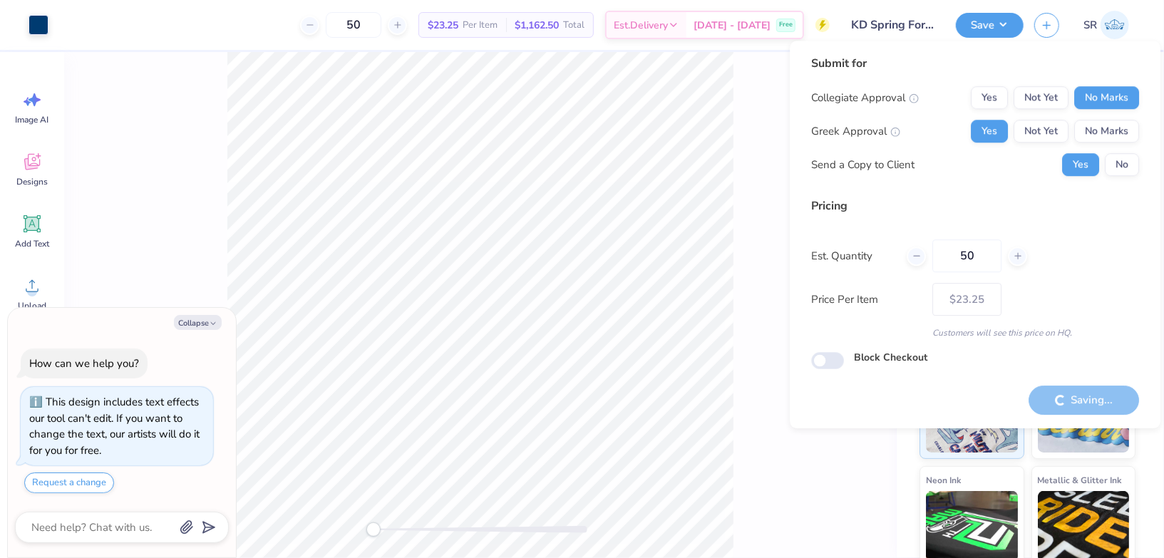
type textarea "x"
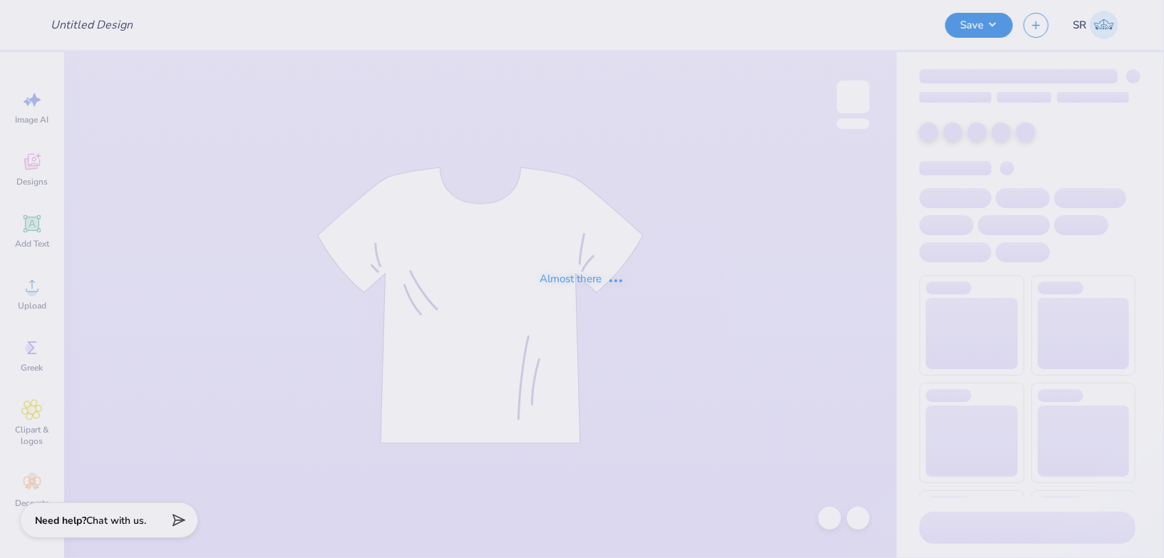
type input "KD Spring Formal 2025"
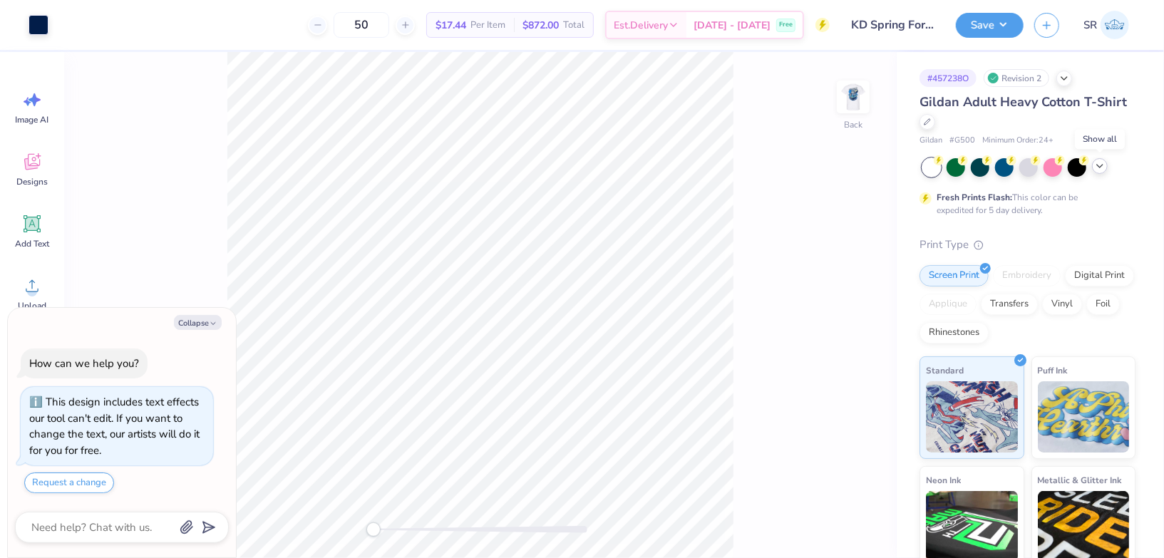
click at [1099, 162] on icon at bounding box center [1099, 165] width 11 height 11
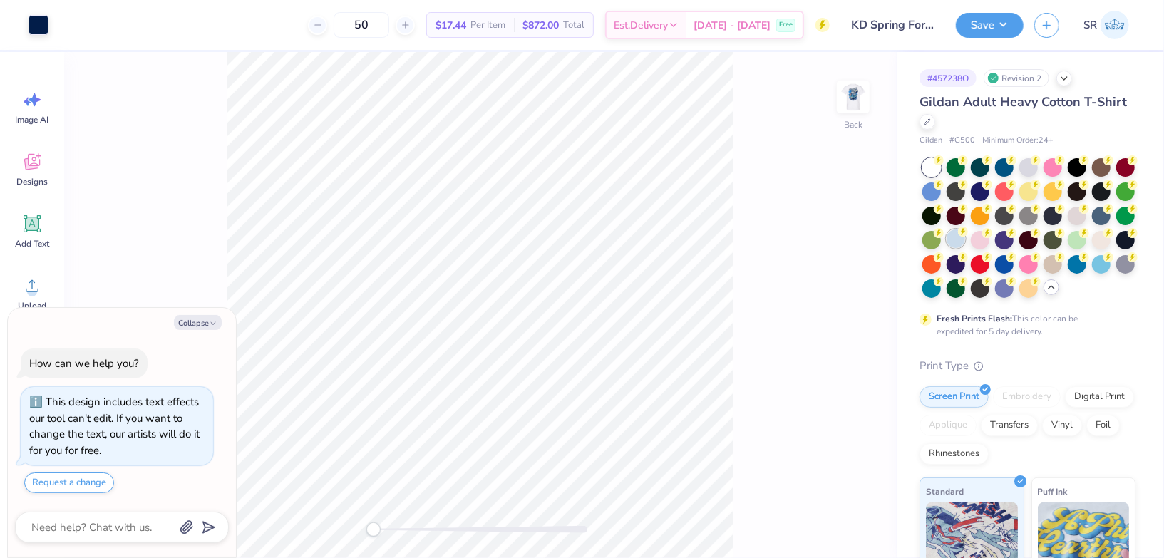
click at [957, 237] on div at bounding box center [955, 238] width 19 height 19
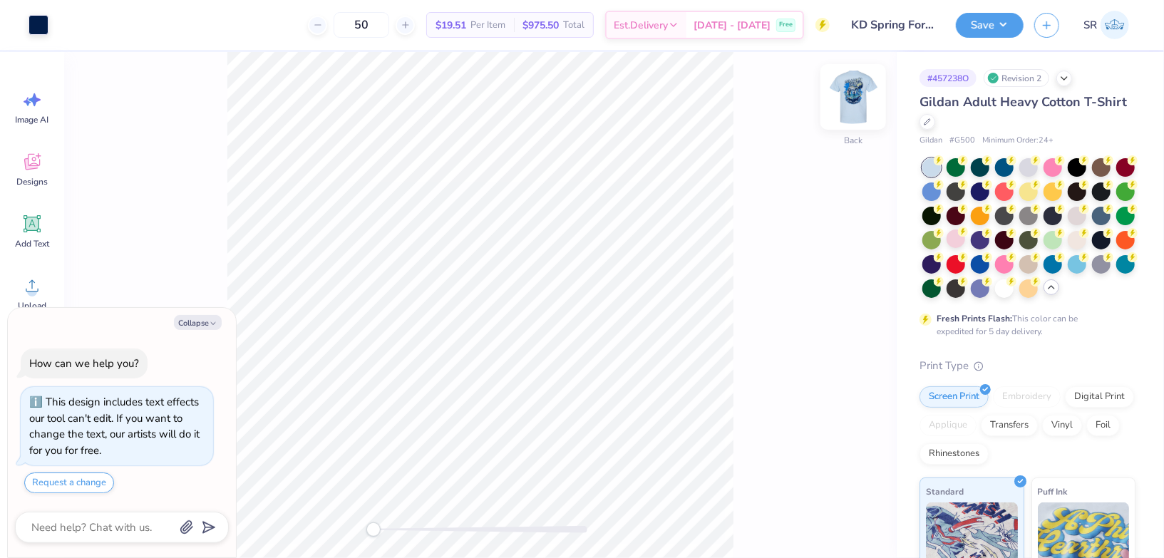
click at [851, 110] on img at bounding box center [853, 96] width 57 height 57
click at [1007, 19] on button "Save" at bounding box center [990, 23] width 68 height 25
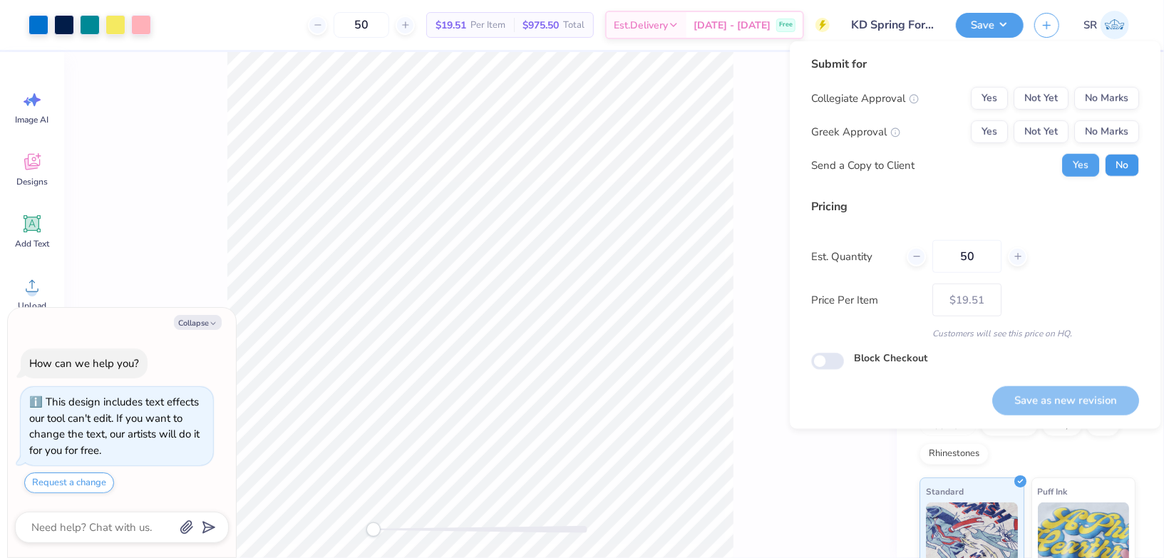
click at [1114, 157] on button "No" at bounding box center [1122, 165] width 34 height 23
click at [996, 130] on button "Yes" at bounding box center [989, 131] width 37 height 23
click at [1094, 91] on button "No Marks" at bounding box center [1106, 98] width 65 height 23
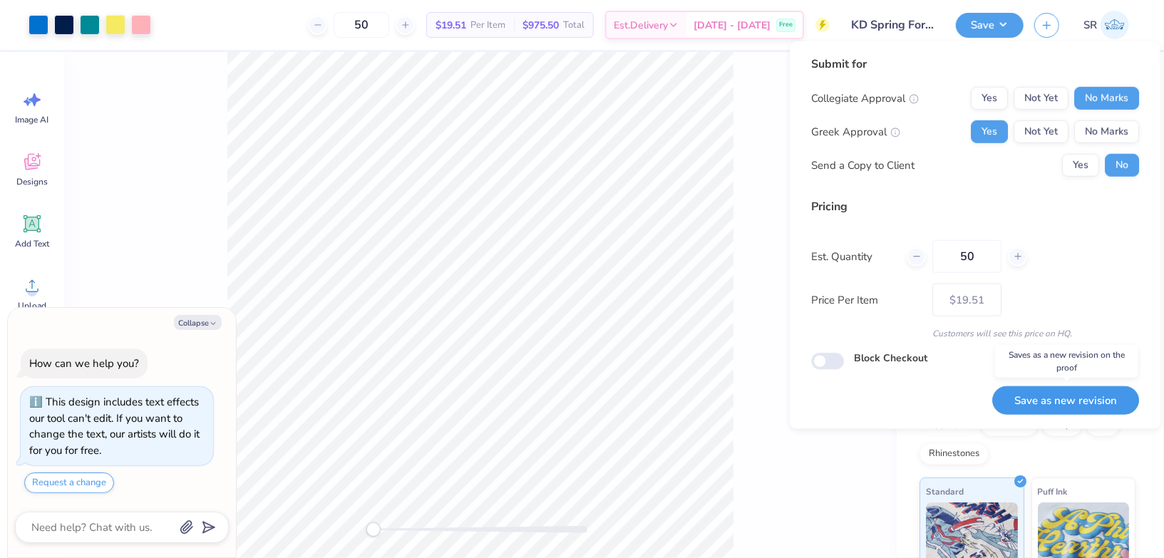
click at [1030, 401] on button "Save as new revision" at bounding box center [1065, 400] width 147 height 29
type textarea "x"
type input "– –"
type textarea "x"
type input "$19.51"
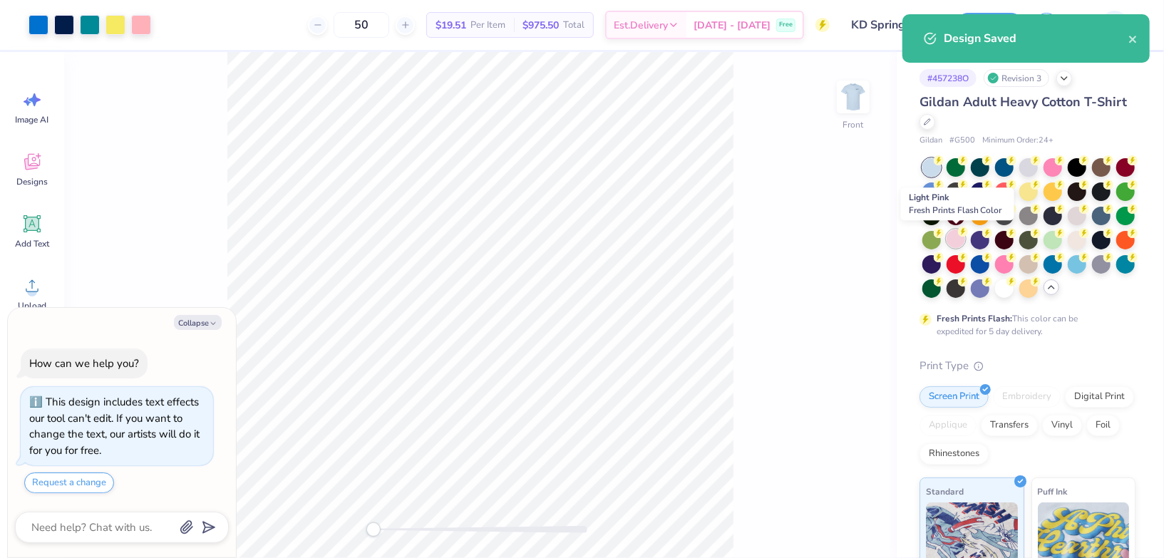
click at [951, 238] on div at bounding box center [955, 238] width 19 height 19
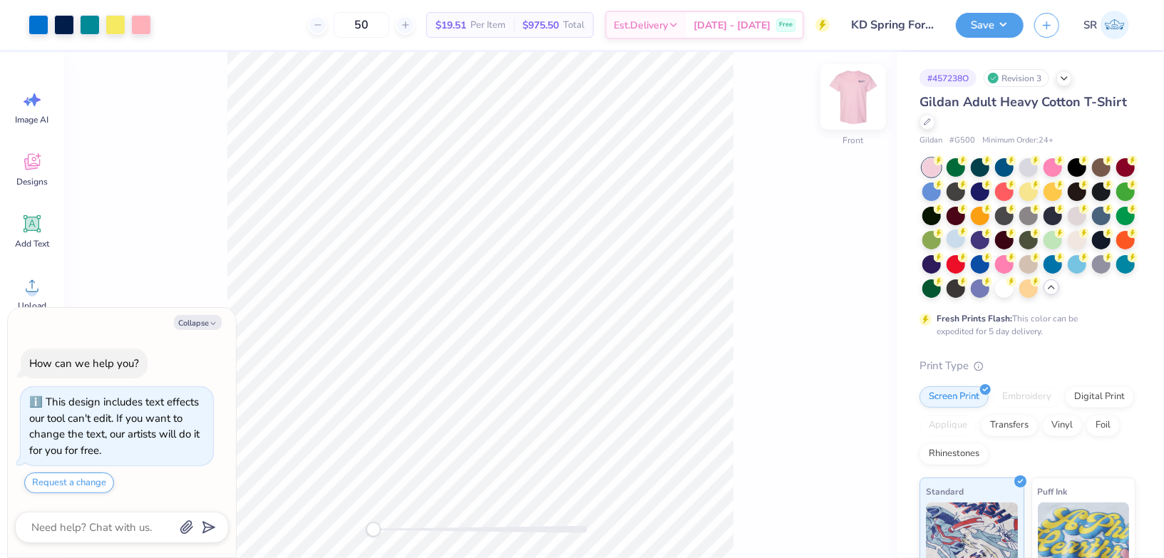
click at [862, 95] on img at bounding box center [853, 96] width 57 height 57
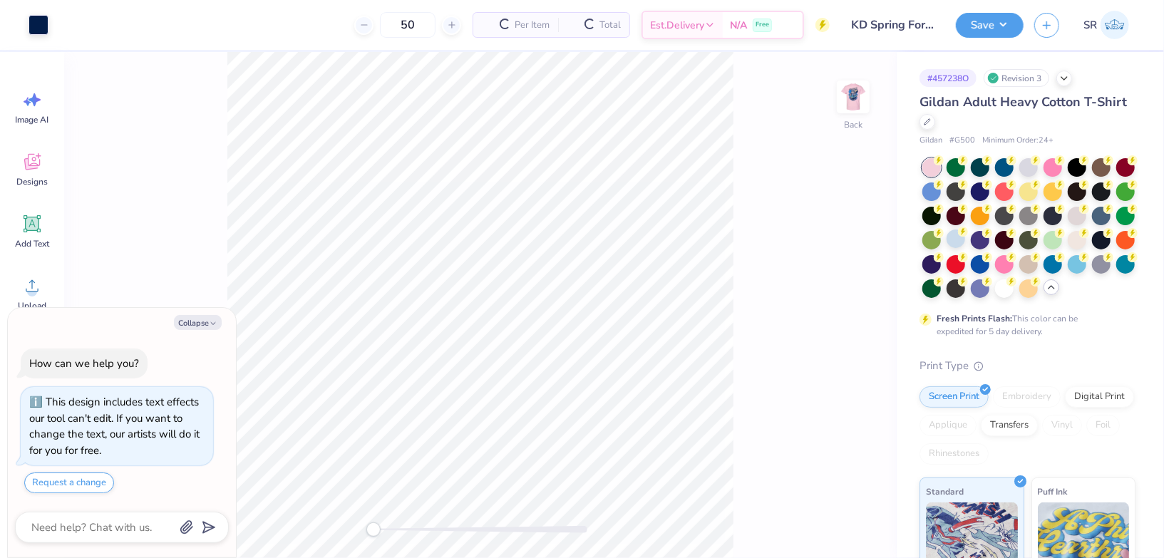
click at [862, 95] on img at bounding box center [853, 97] width 29 height 29
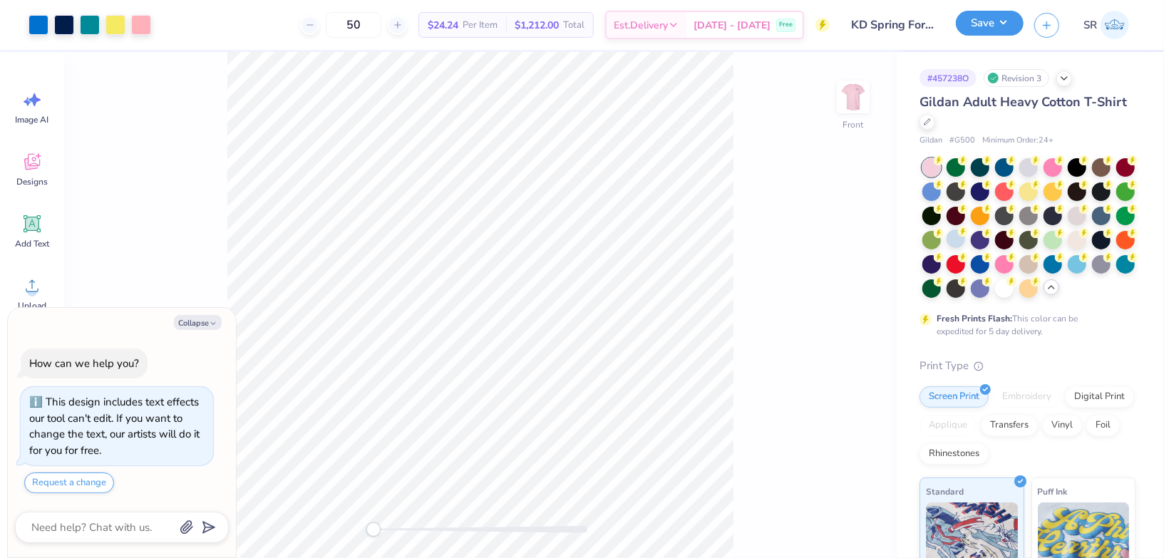
click at [1003, 19] on button "Save" at bounding box center [990, 23] width 68 height 25
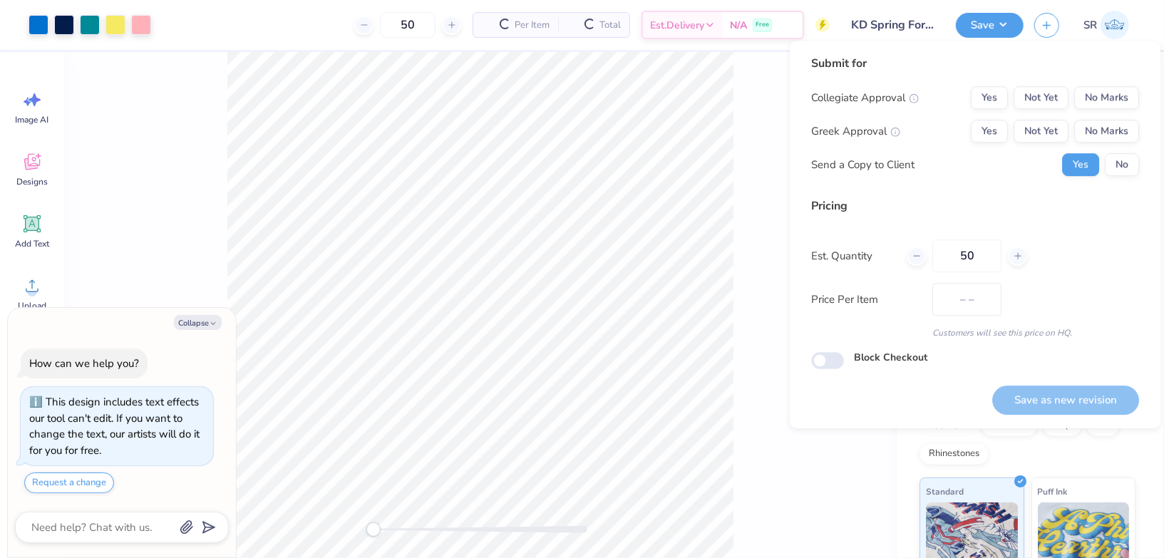
type textarea "x"
type input "$19.51"
click at [1110, 155] on button "No" at bounding box center [1122, 164] width 34 height 23
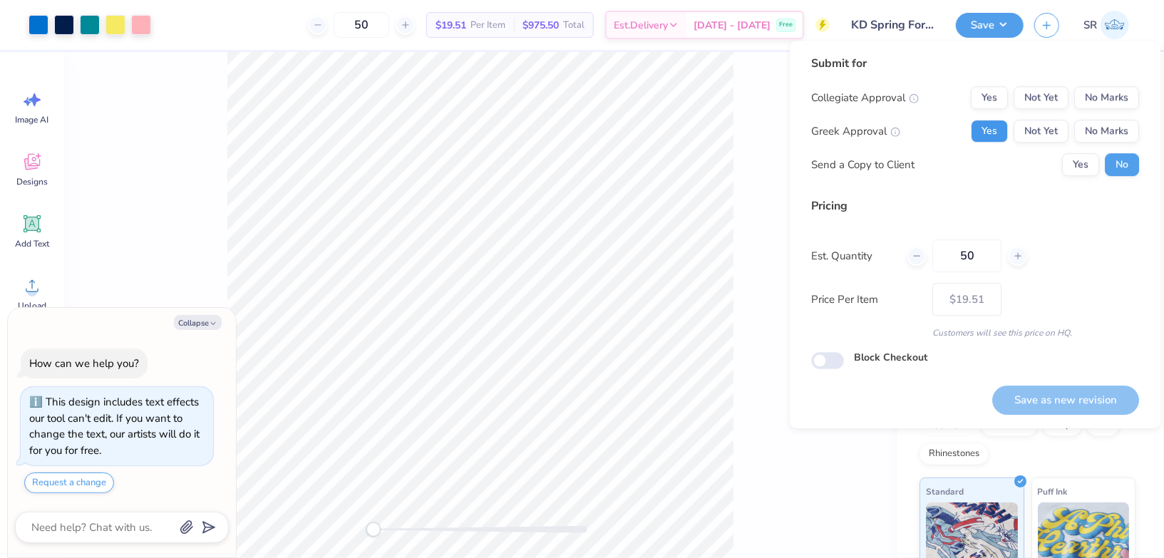
click at [997, 133] on button "Yes" at bounding box center [989, 131] width 37 height 23
click at [1095, 101] on button "No Marks" at bounding box center [1106, 97] width 65 height 23
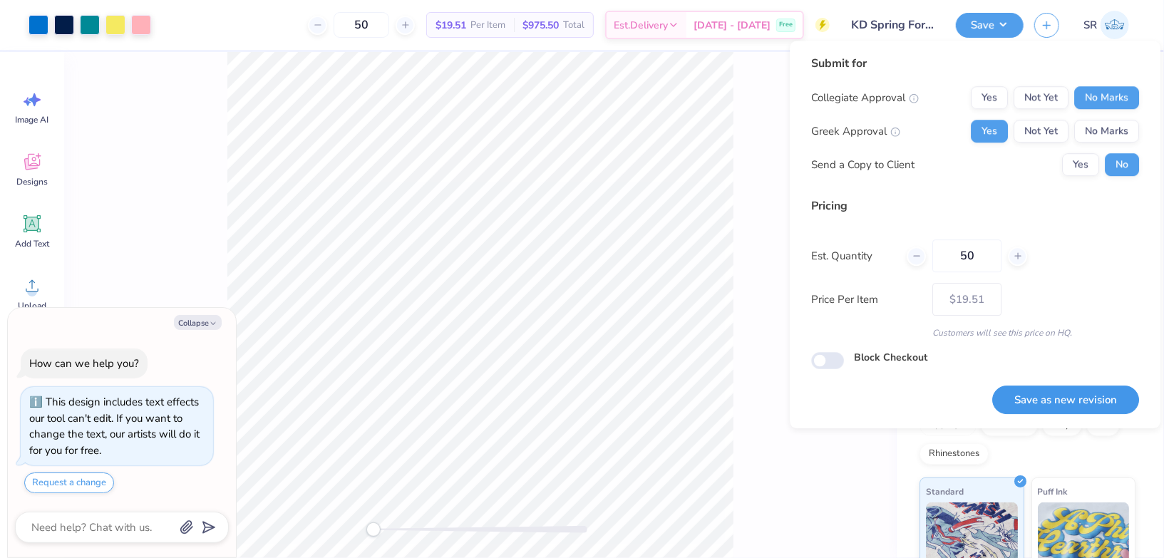
click at [1055, 388] on button "Save as new revision" at bounding box center [1065, 400] width 147 height 29
type textarea "x"
type input "– –"
type textarea "x"
type input "$19.51"
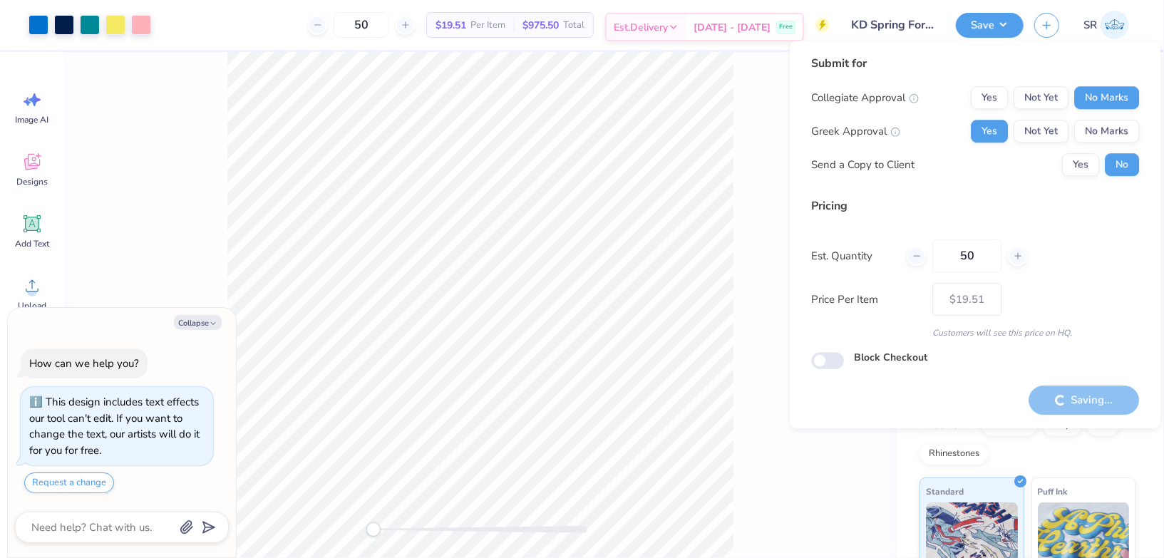
click at [686, 29] on div "Est. Delivery" at bounding box center [646, 27] width 80 height 26
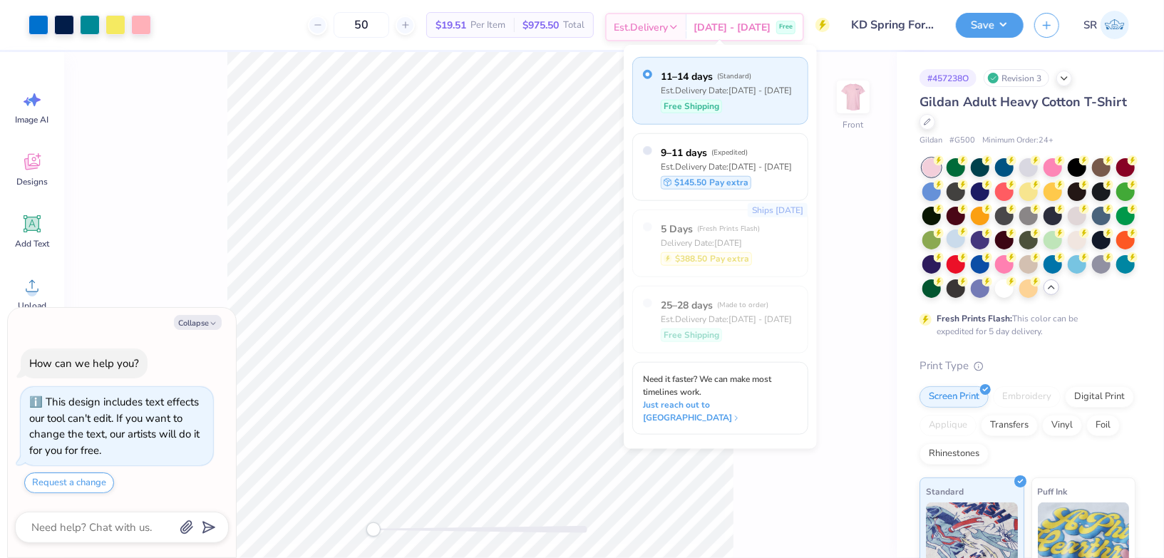
click at [779, 19] on div "Oct 7 - 10 Free" at bounding box center [744, 27] width 116 height 26
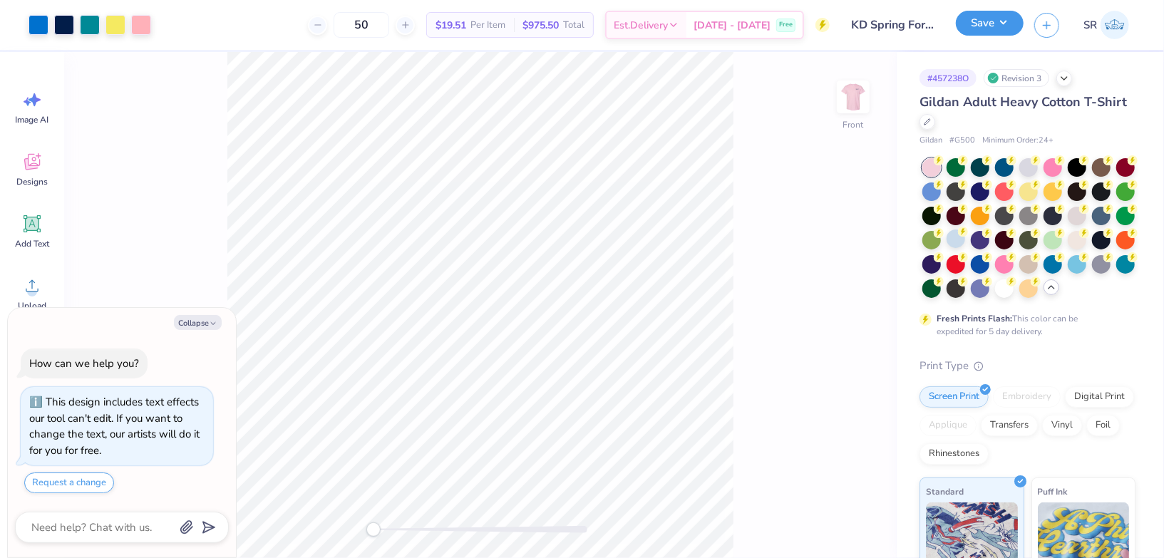
click at [981, 29] on button "Save" at bounding box center [990, 23] width 68 height 25
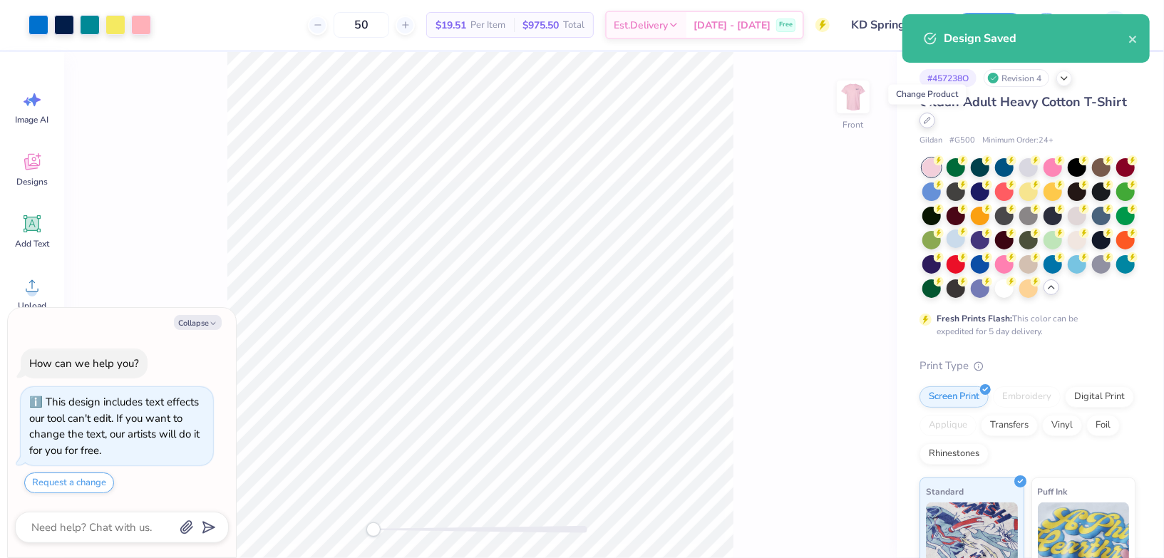
click at [924, 119] on icon at bounding box center [927, 120] width 7 height 7
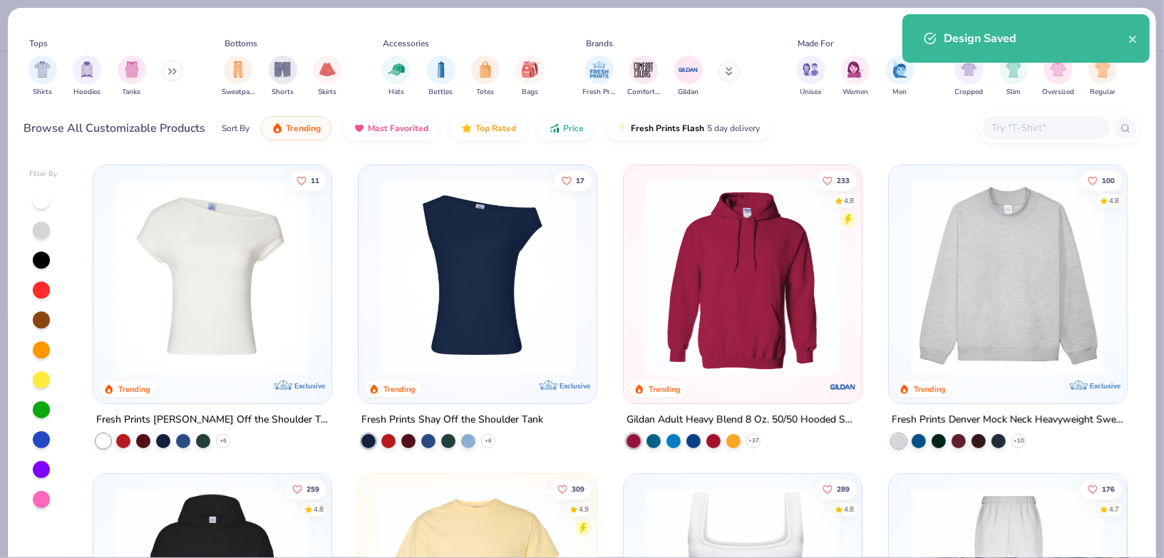
type textarea "x"
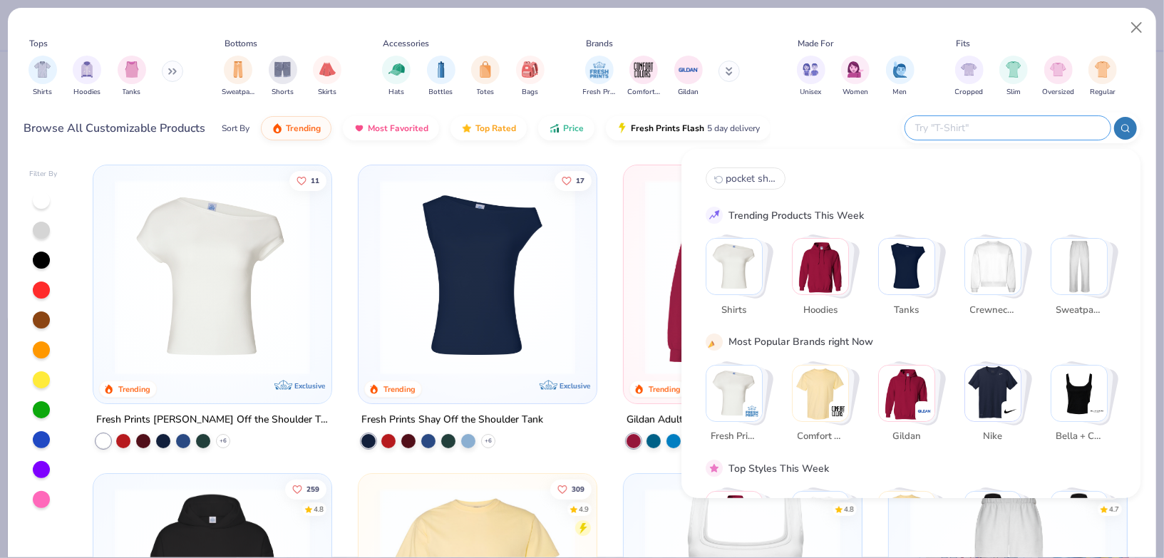
click at [1012, 135] on input "text" at bounding box center [1007, 128] width 187 height 16
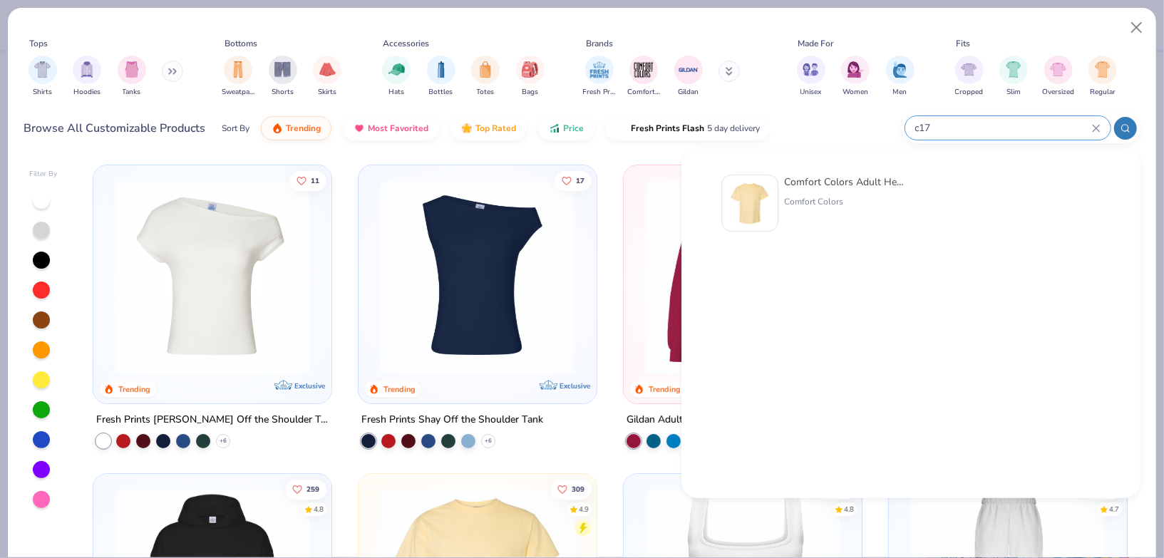
type input "c17"
click at [839, 192] on div "Comfort Colors Adult Heavyweight T-Shirt Comfort Colors" at bounding box center [844, 203] width 120 height 57
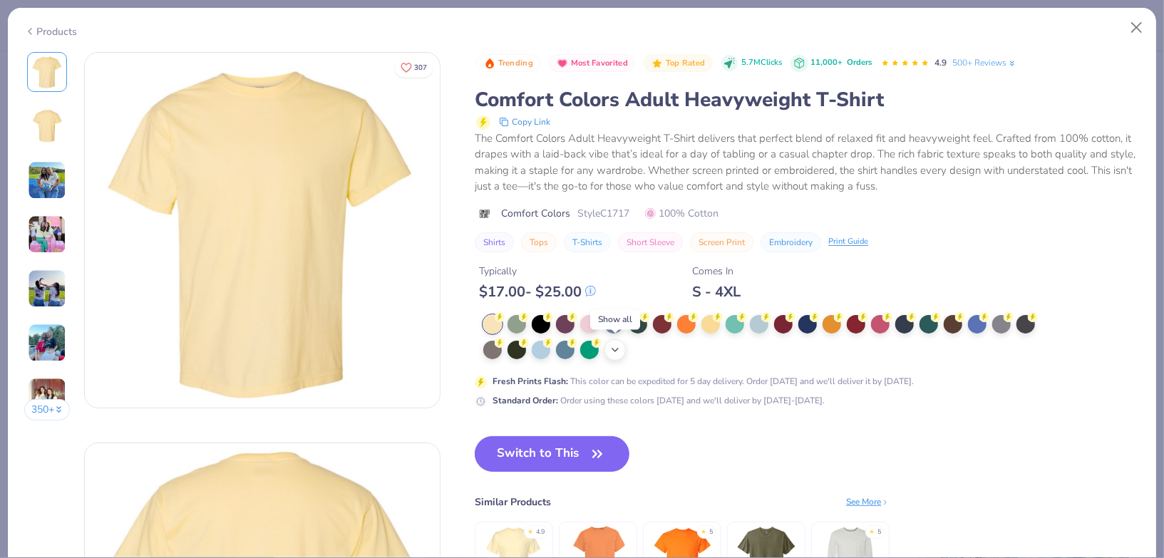
click at [614, 351] on icon at bounding box center [614, 349] width 11 height 11
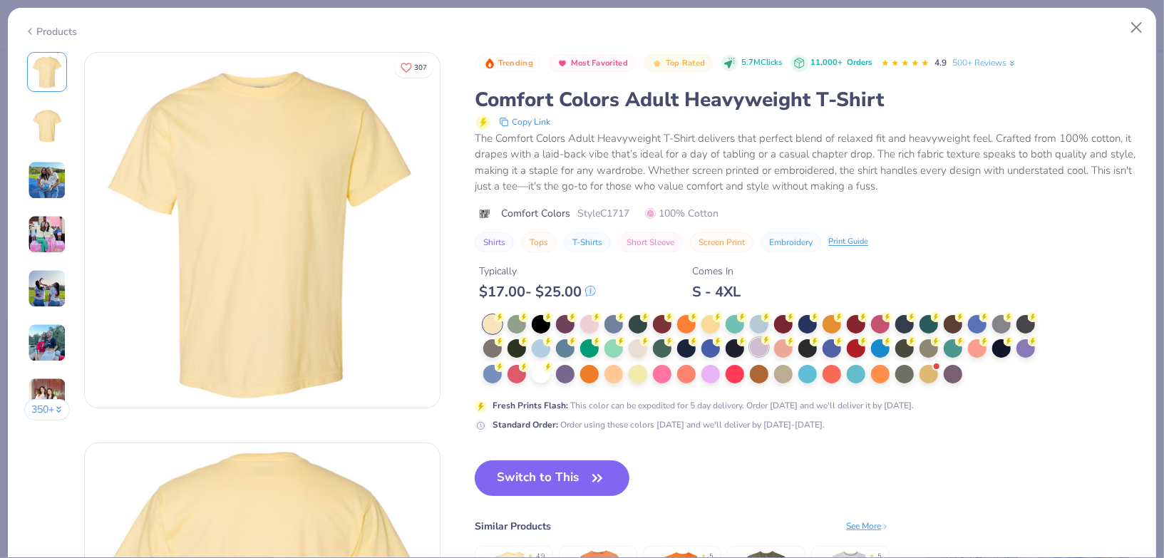
click at [757, 346] on div at bounding box center [759, 347] width 19 height 19
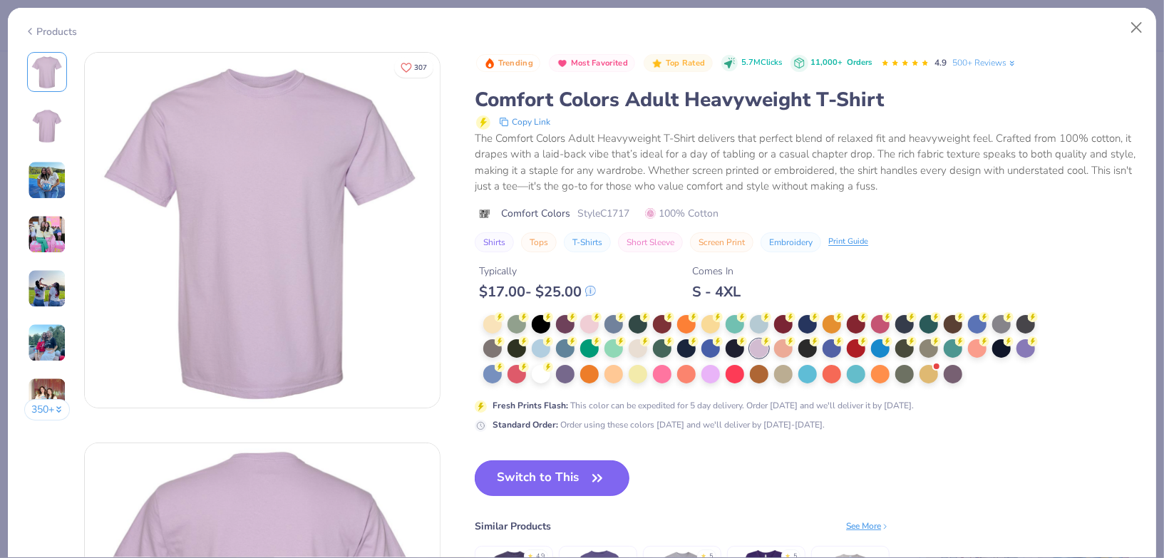
click at [574, 484] on button "Switch to This" at bounding box center [552, 478] width 155 height 36
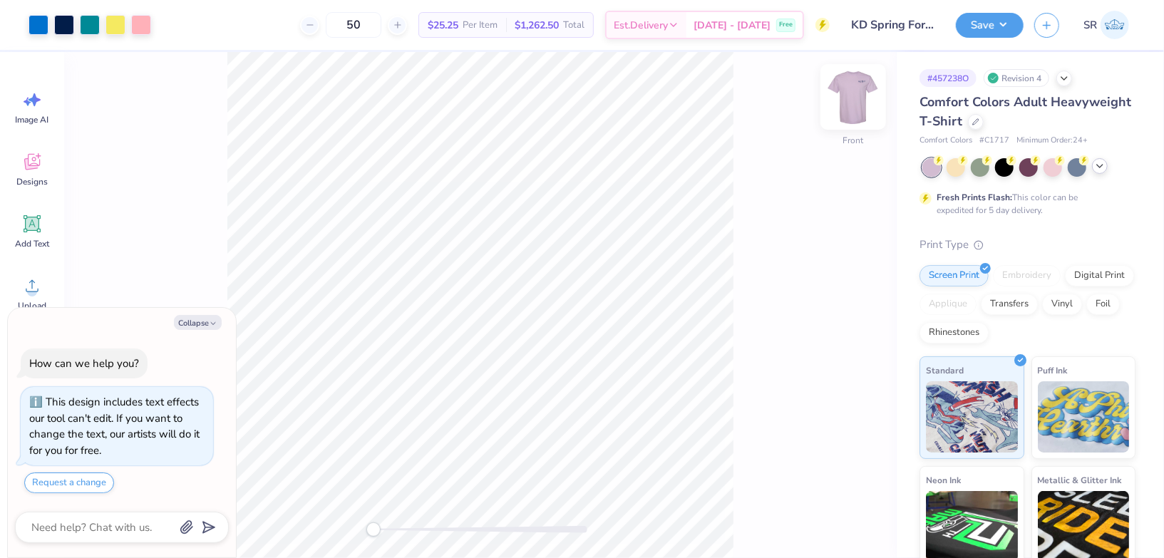
click at [835, 124] on img at bounding box center [853, 96] width 57 height 57
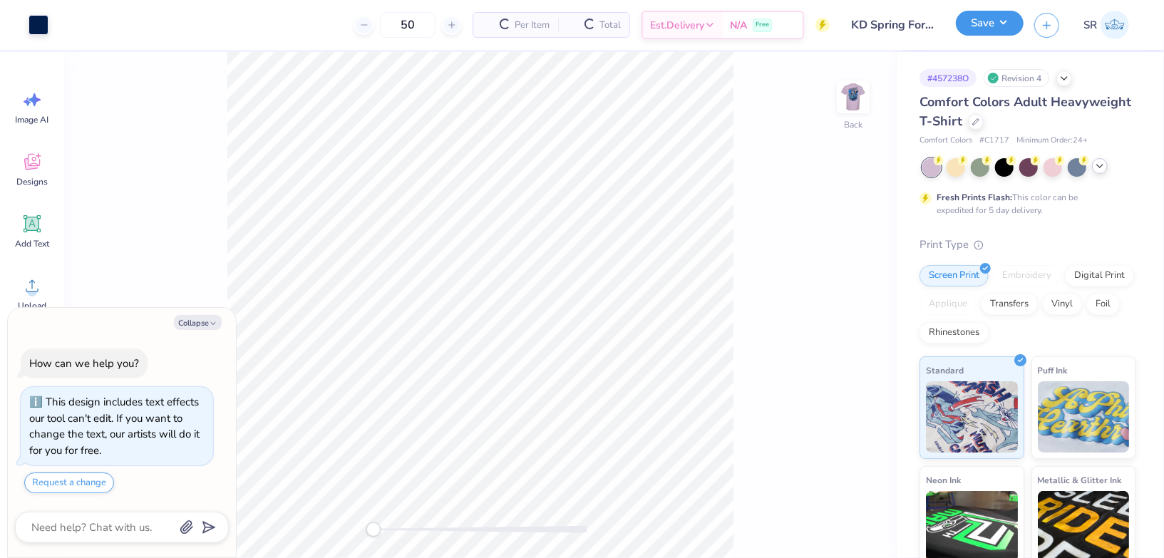
click at [998, 23] on button "Save" at bounding box center [990, 23] width 68 height 25
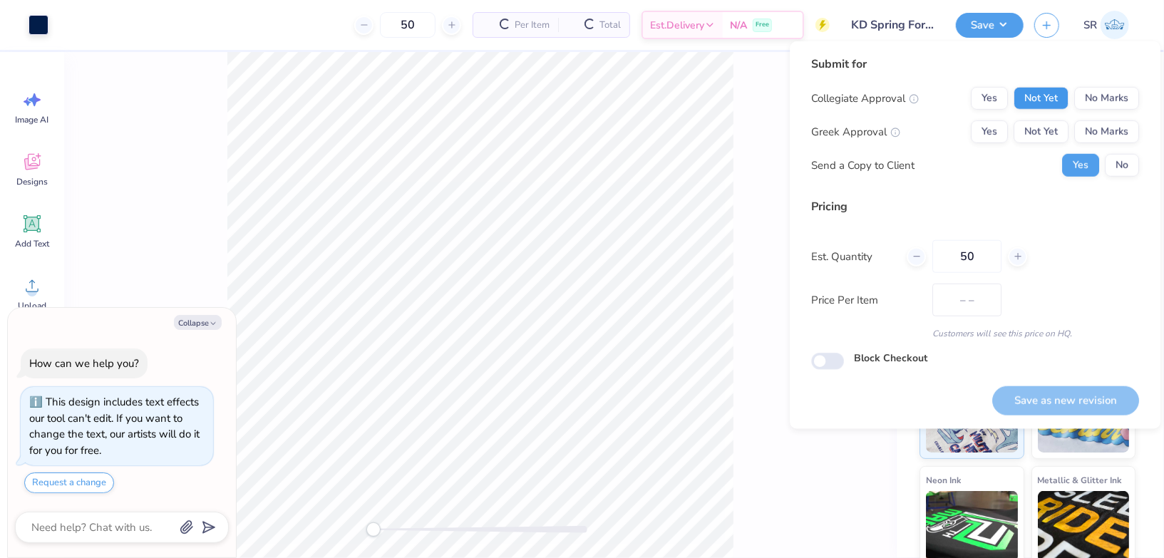
type textarea "x"
type input "$29.98"
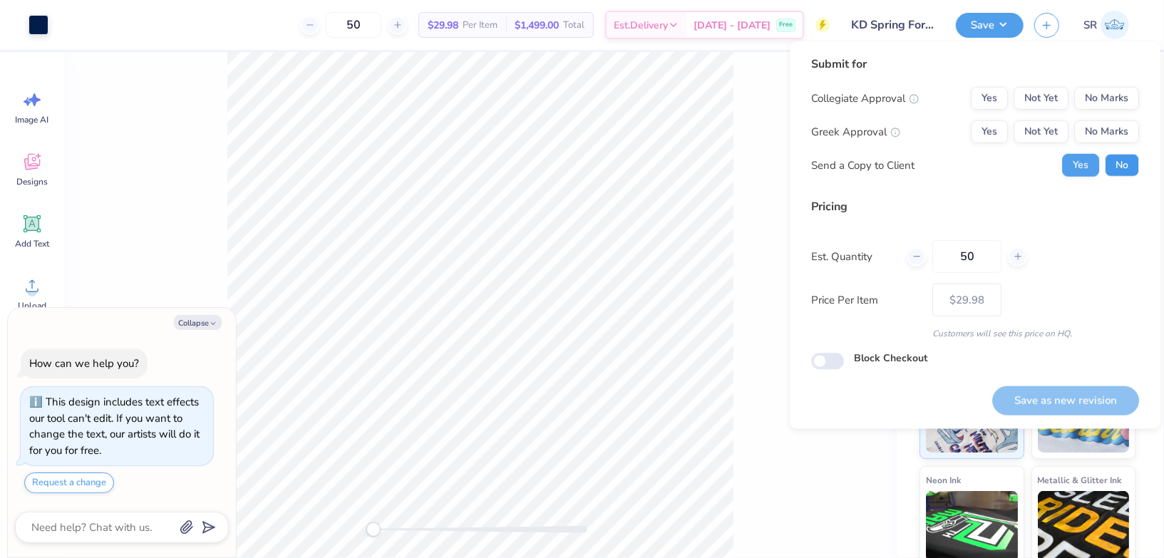
click at [1130, 155] on button "No" at bounding box center [1122, 165] width 34 height 23
click at [995, 134] on button "Yes" at bounding box center [989, 131] width 37 height 23
click at [1093, 98] on button "No Marks" at bounding box center [1106, 98] width 65 height 23
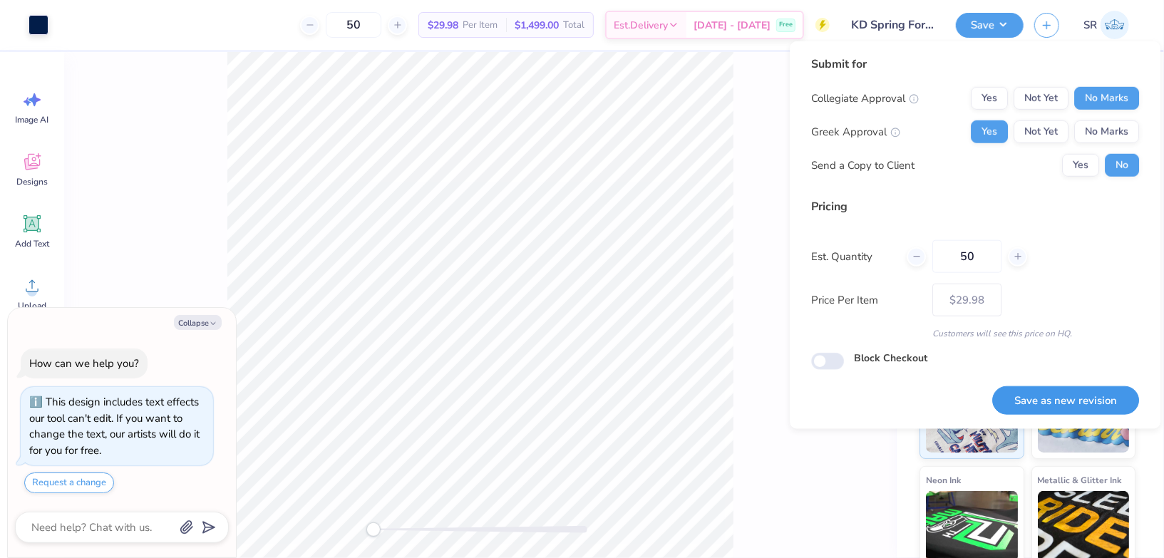
click at [1035, 388] on button "Save as new revision" at bounding box center [1065, 400] width 147 height 29
type textarea "x"
type input "– –"
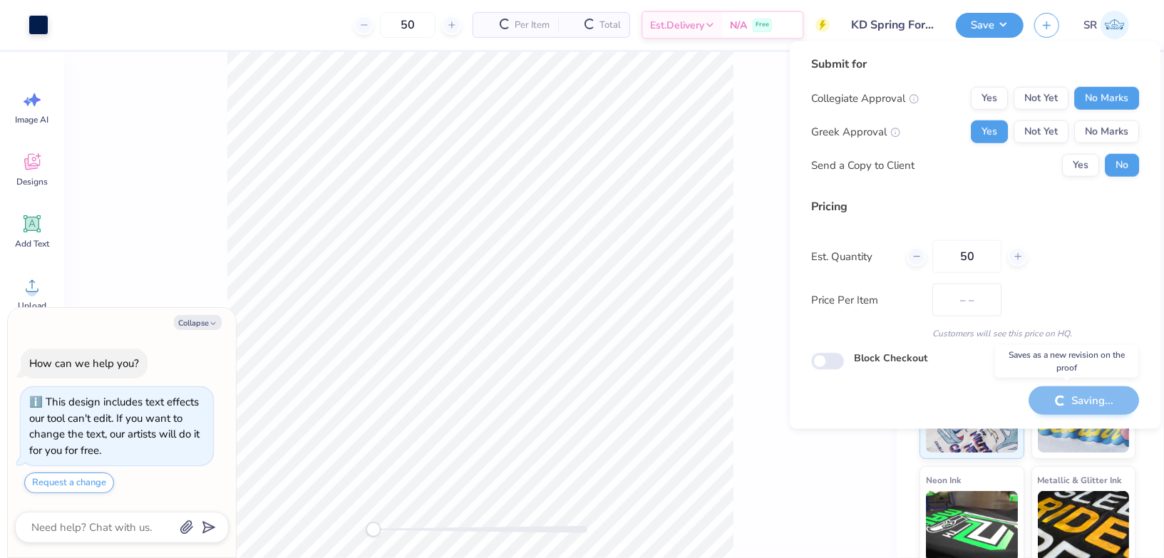
type textarea "x"
type input "$29.98"
type textarea "x"
